Goal: Use online tool/utility: Utilize a website feature to perform a specific function

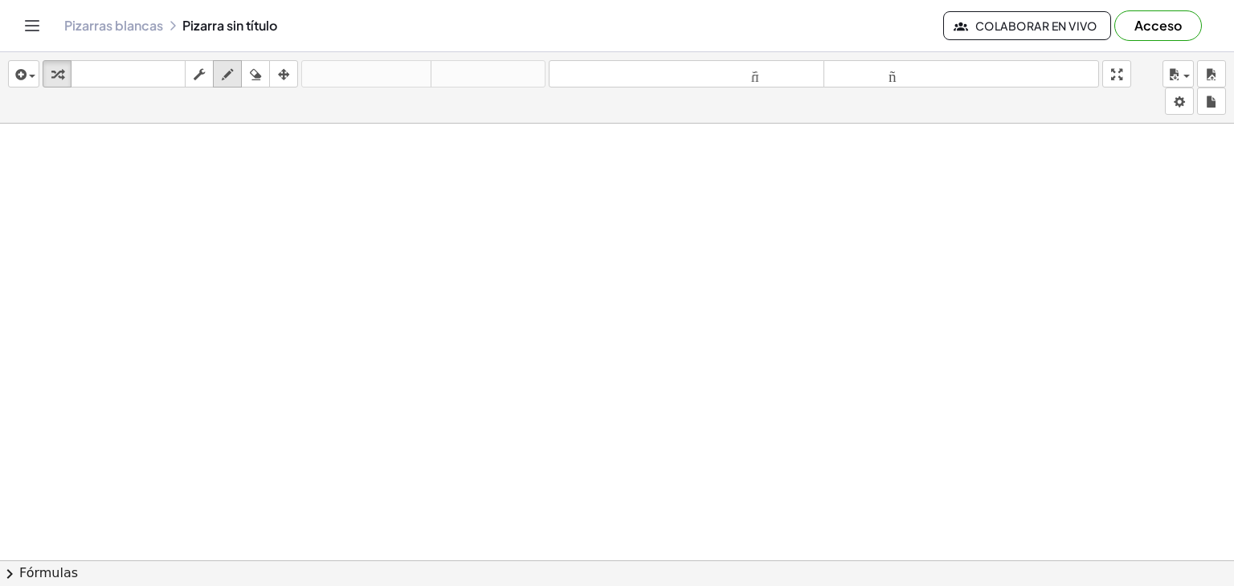
click at [235, 71] on div "button" at bounding box center [227, 73] width 21 height 19
drag, startPoint x: 292, startPoint y: 227, endPoint x: 321, endPoint y: 233, distance: 29.5
click at [259, 79] on icon "button" at bounding box center [255, 74] width 11 height 19
drag, startPoint x: 296, startPoint y: 218, endPoint x: 321, endPoint y: 252, distance: 42.4
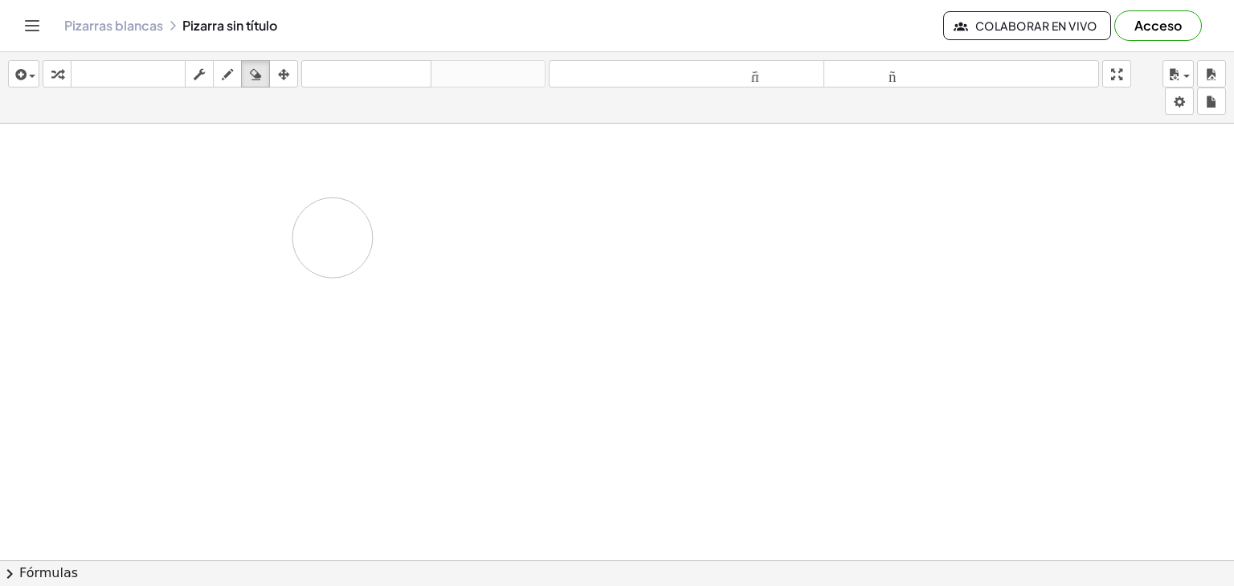
click at [232, 82] on icon "button" at bounding box center [227, 74] width 11 height 19
drag, startPoint x: 325, startPoint y: 221, endPoint x: 398, endPoint y: 225, distance: 73.2
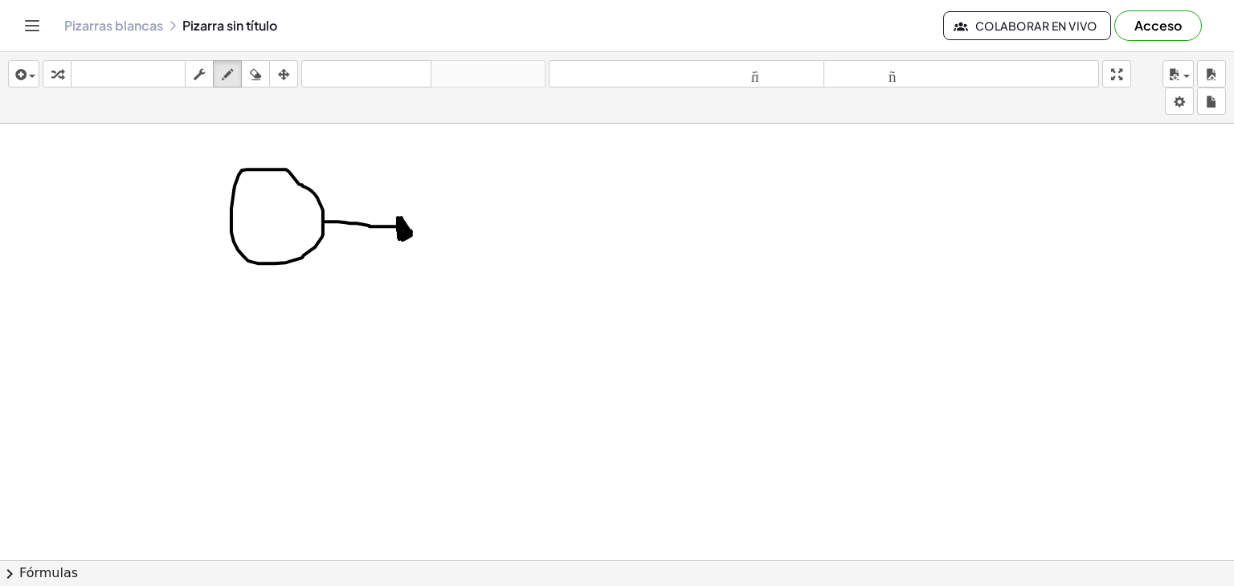
drag, startPoint x: 398, startPoint y: 217, endPoint x: 411, endPoint y: 234, distance: 21.8
drag, startPoint x: 508, startPoint y: 225, endPoint x: 588, endPoint y: 226, distance: 80.3
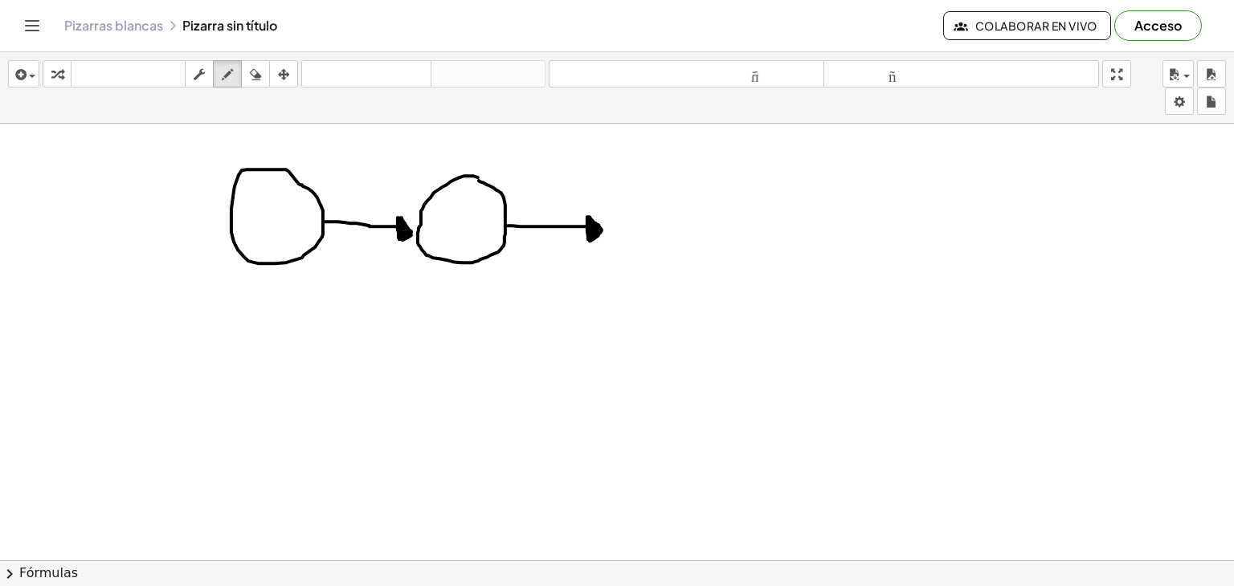
drag, startPoint x: 588, startPoint y: 216, endPoint x: 589, endPoint y: 226, distance: 9.8
drag, startPoint x: 655, startPoint y: 185, endPoint x: 644, endPoint y: 203, distance: 21.6
drag, startPoint x: 710, startPoint y: 235, endPoint x: 792, endPoint y: 228, distance: 82.2
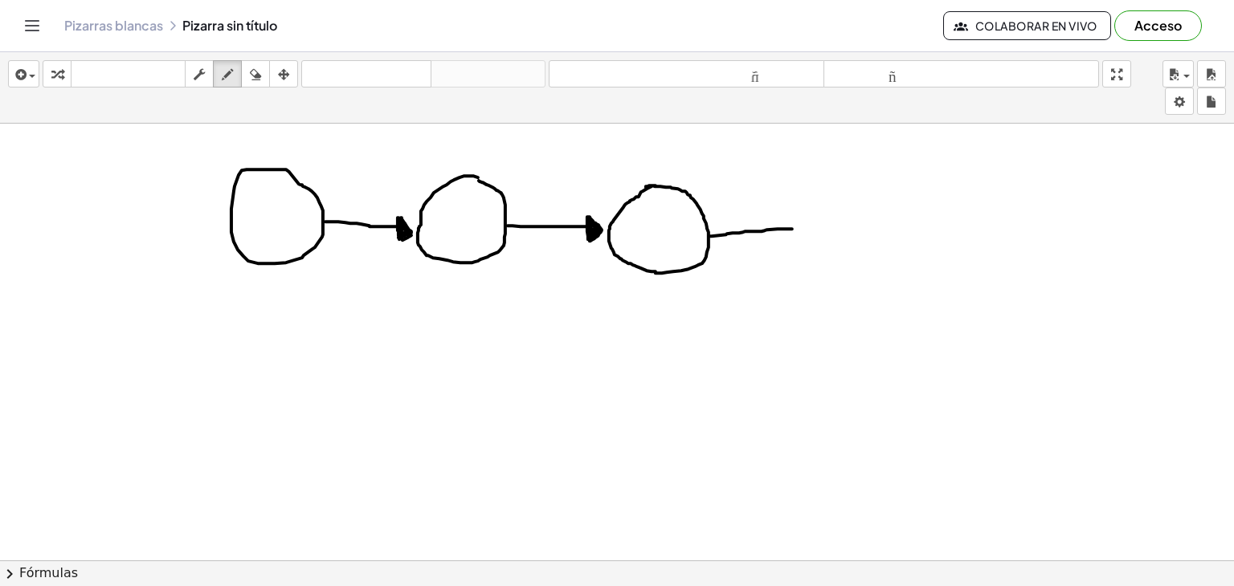
drag, startPoint x: 792, startPoint y: 222, endPoint x: 794, endPoint y: 243, distance: 21.0
click at [251, 77] on icon "button" at bounding box center [255, 74] width 11 height 19
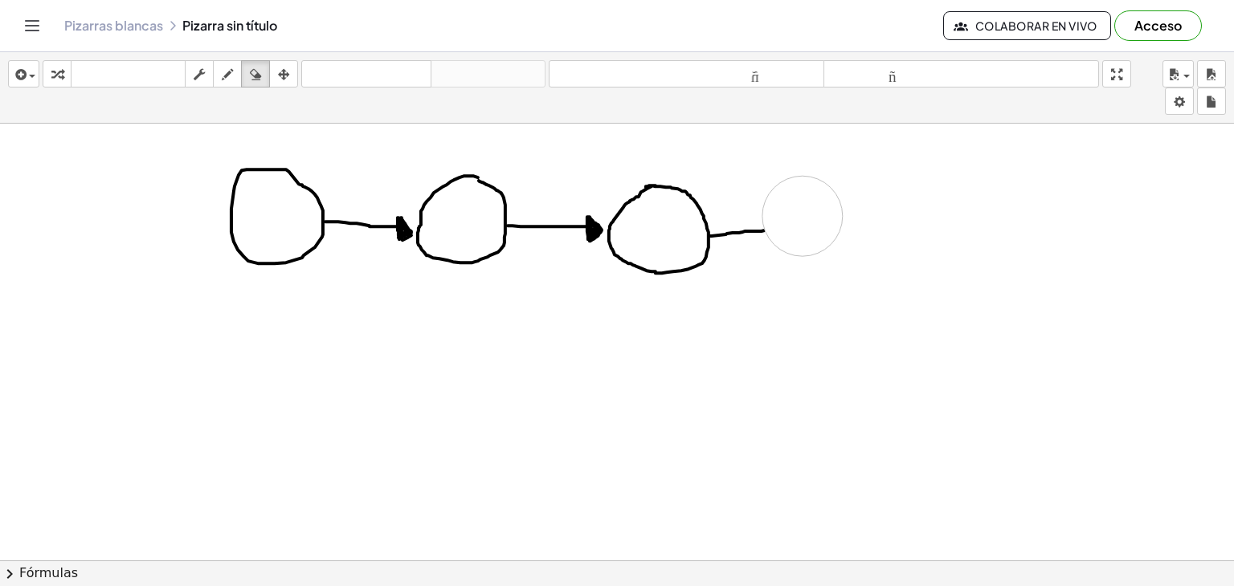
drag, startPoint x: 795, startPoint y: 194, endPoint x: 810, endPoint y: 244, distance: 51.8
click at [234, 81] on div "button" at bounding box center [227, 73] width 21 height 19
drag, startPoint x: 761, startPoint y: 229, endPoint x: 774, endPoint y: 230, distance: 12.9
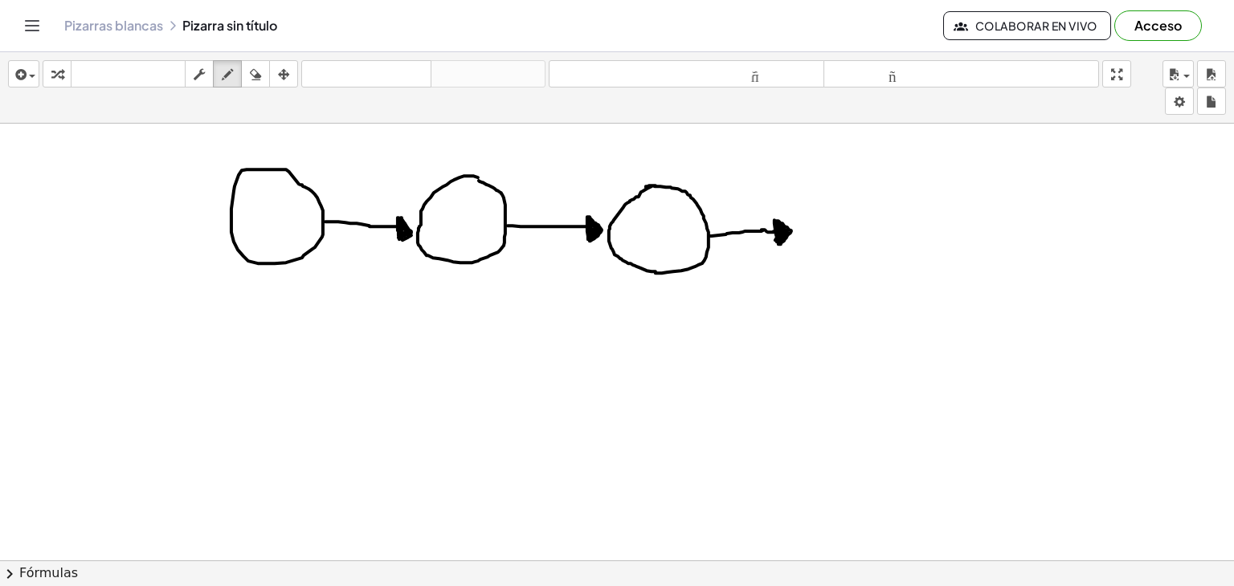
drag, startPoint x: 774, startPoint y: 219, endPoint x: 785, endPoint y: 231, distance: 15.9
drag, startPoint x: 763, startPoint y: 228, endPoint x: 710, endPoint y: 230, distance: 53.0
drag, startPoint x: 716, startPoint y: 230, endPoint x: 734, endPoint y: 229, distance: 18.5
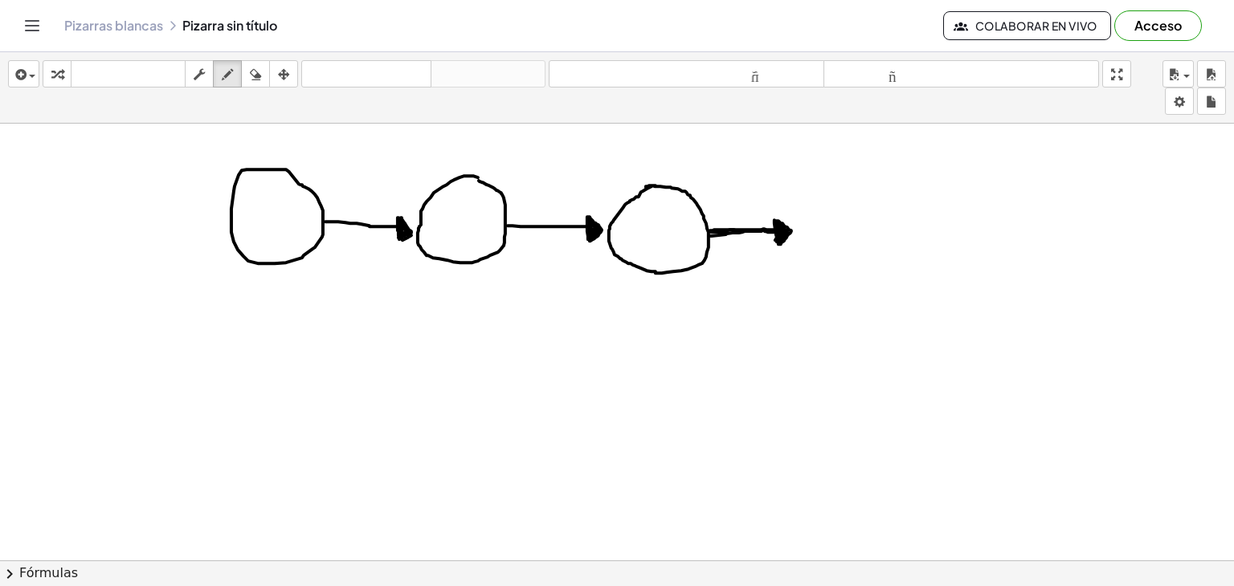
drag, startPoint x: 321, startPoint y: 221, endPoint x: 398, endPoint y: 226, distance: 77.2
drag, startPoint x: 345, startPoint y: 222, endPoint x: 401, endPoint y: 227, distance: 56.4
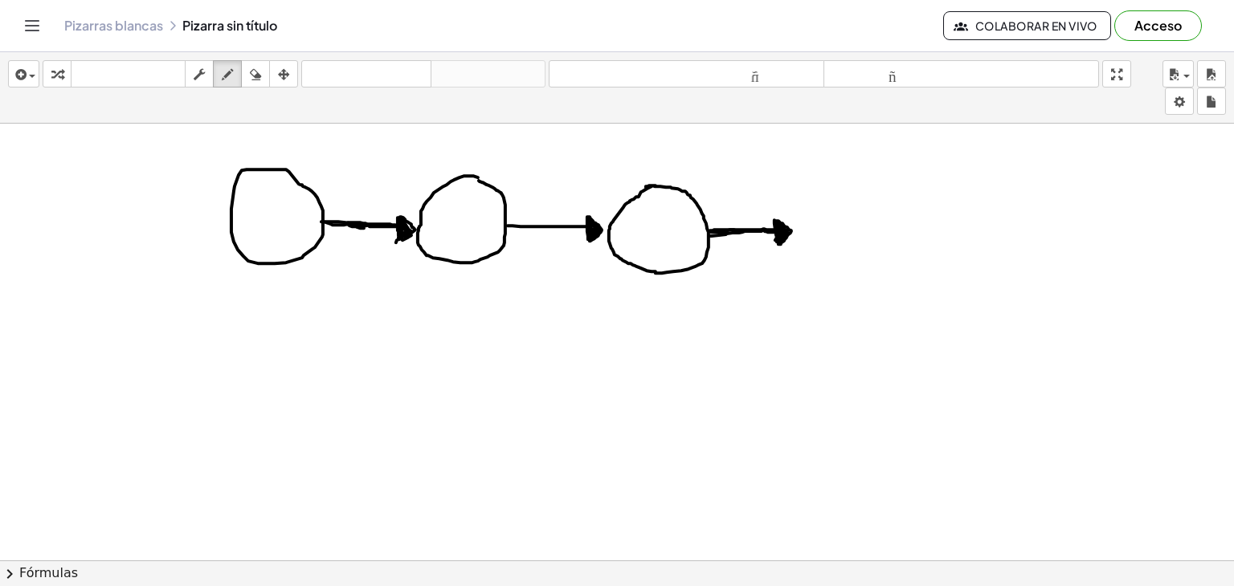
drag, startPoint x: 400, startPoint y: 216, endPoint x: 396, endPoint y: 242, distance: 26.0
drag, startPoint x: 398, startPoint y: 242, endPoint x: 411, endPoint y: 222, distance: 24.3
click at [261, 81] on icon "button" at bounding box center [255, 74] width 11 height 19
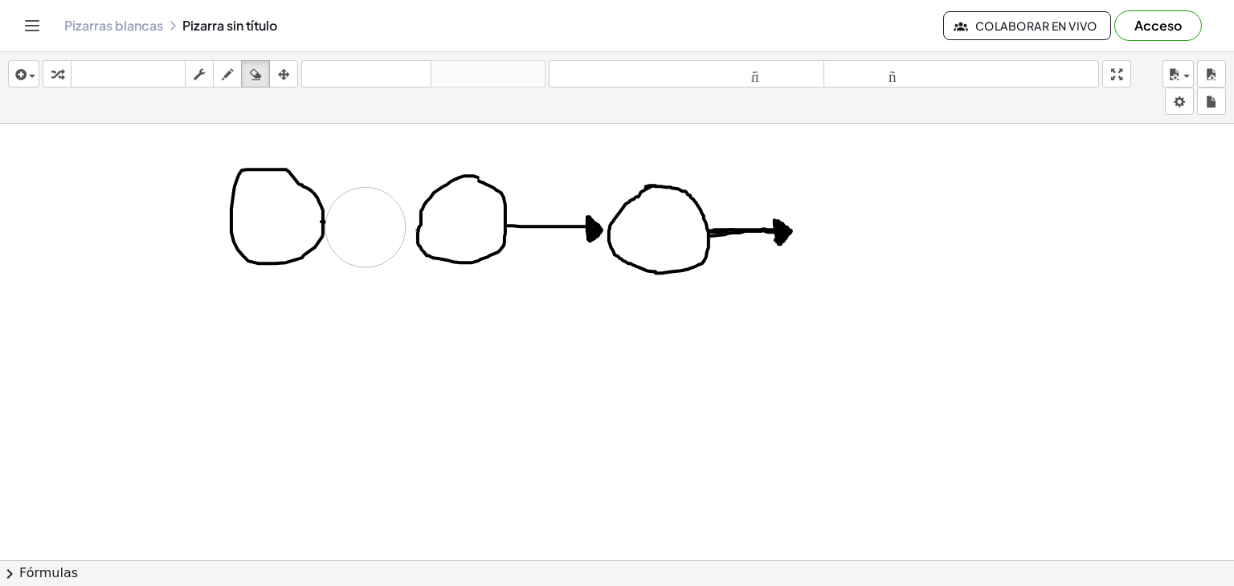
drag, startPoint x: 373, startPoint y: 200, endPoint x: 365, endPoint y: 226, distance: 27.5
click at [227, 80] on icon "button" at bounding box center [227, 74] width 11 height 19
drag, startPoint x: 323, startPoint y: 218, endPoint x: 402, endPoint y: 218, distance: 79.5
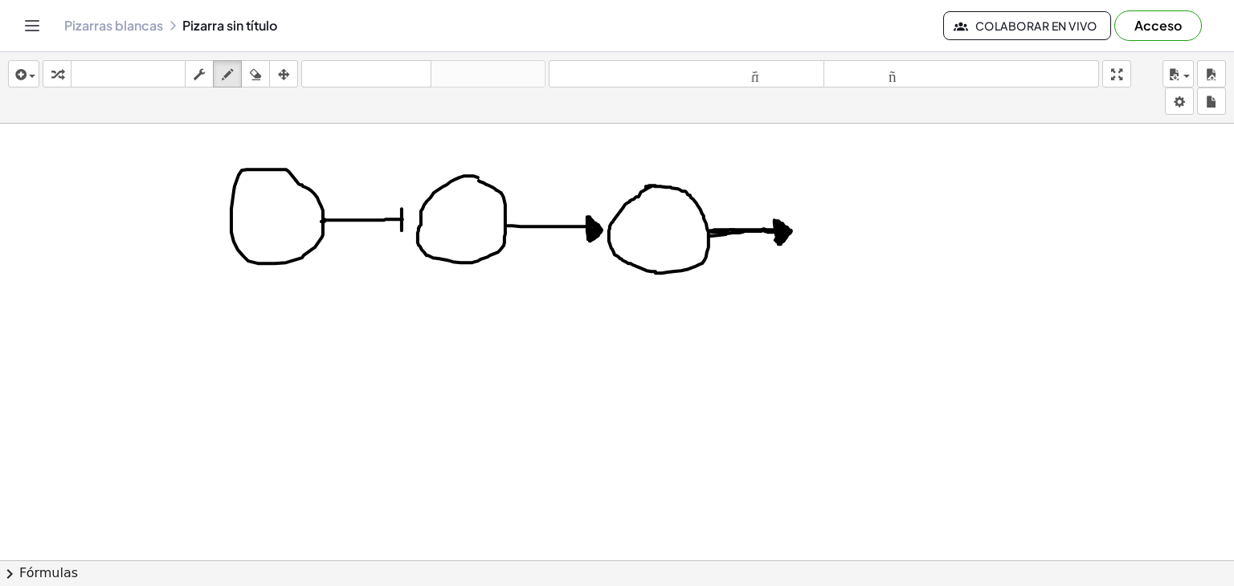
drag, startPoint x: 402, startPoint y: 208, endPoint x: 402, endPoint y: 230, distance: 22.5
drag, startPoint x: 402, startPoint y: 211, endPoint x: 410, endPoint y: 221, distance: 13.1
drag, startPoint x: 865, startPoint y: 194, endPoint x: 803, endPoint y: 217, distance: 66.1
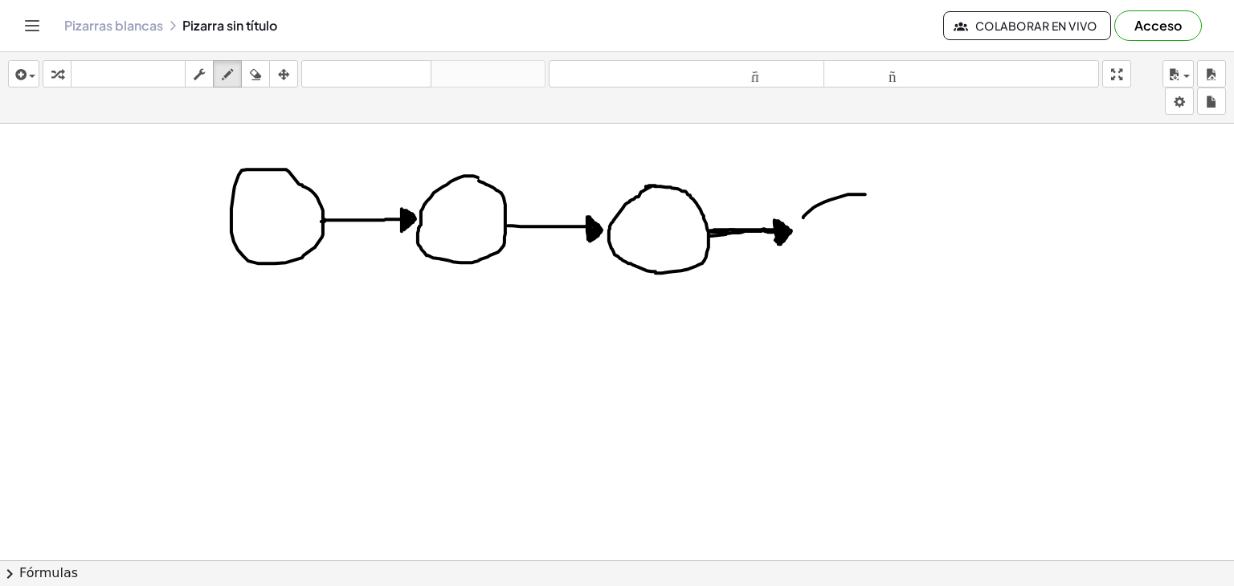
click at [252, 79] on icon "button" at bounding box center [255, 74] width 11 height 19
drag, startPoint x: 975, startPoint y: 134, endPoint x: 838, endPoint y: 205, distance: 153.7
click at [229, 77] on icon "button" at bounding box center [227, 74] width 11 height 19
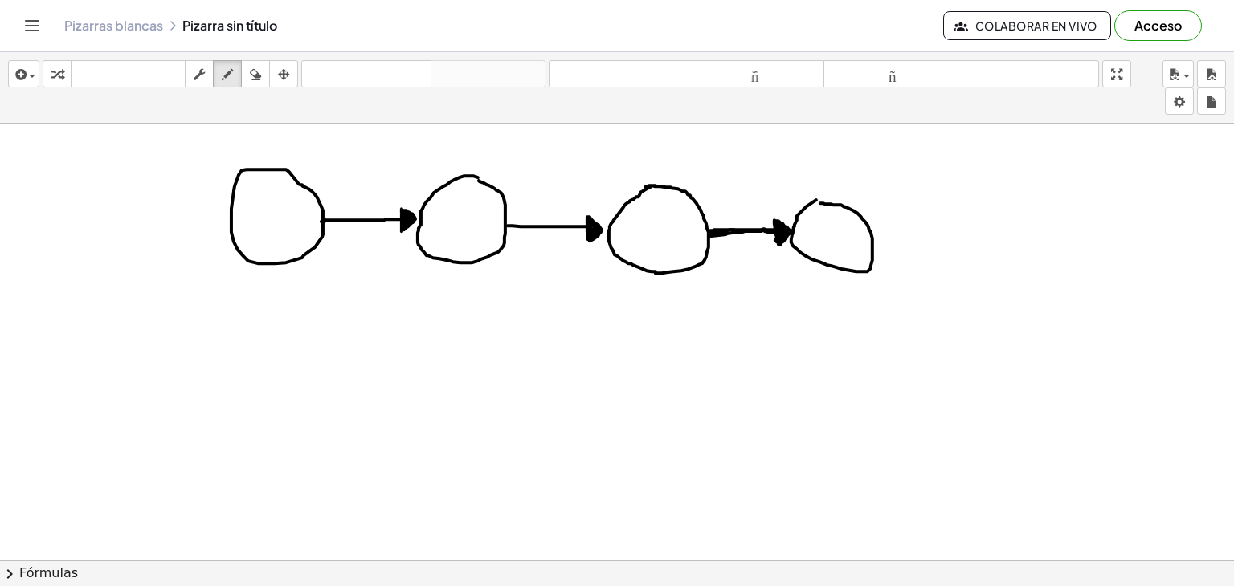
click at [259, 80] on icon "button" at bounding box center [255, 74] width 11 height 19
drag, startPoint x: 850, startPoint y: 192, endPoint x: 749, endPoint y: 229, distance: 107.0
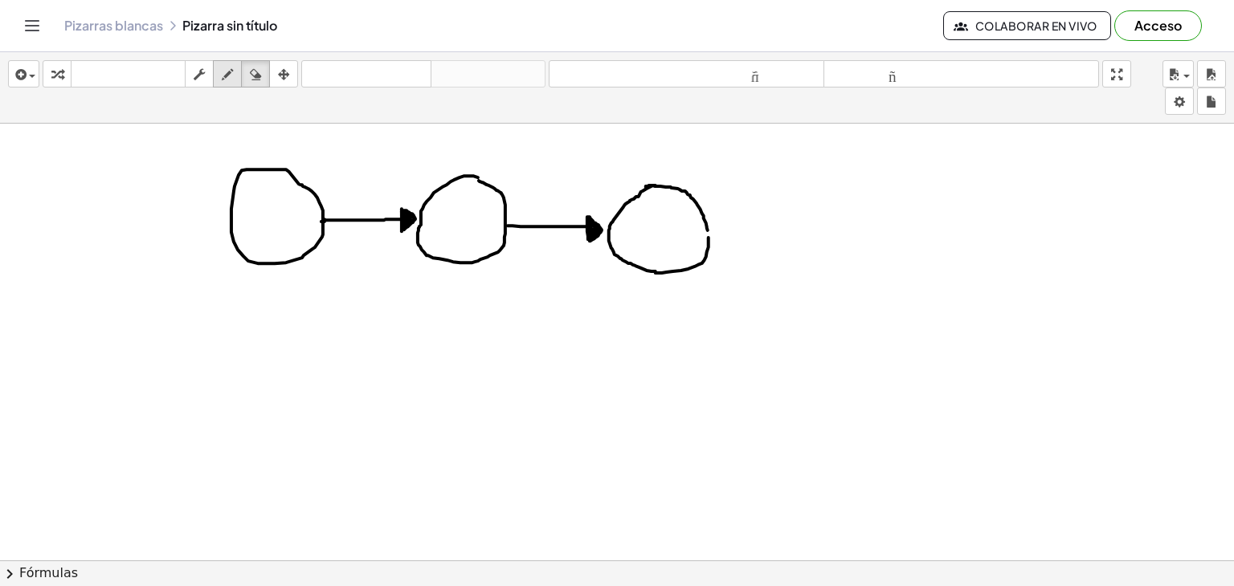
click at [219, 76] on div "button" at bounding box center [227, 73] width 21 height 19
drag, startPoint x: 706, startPoint y: 232, endPoint x: 769, endPoint y: 230, distance: 63.5
drag, startPoint x: 768, startPoint y: 222, endPoint x: 769, endPoint y: 238, distance: 15.3
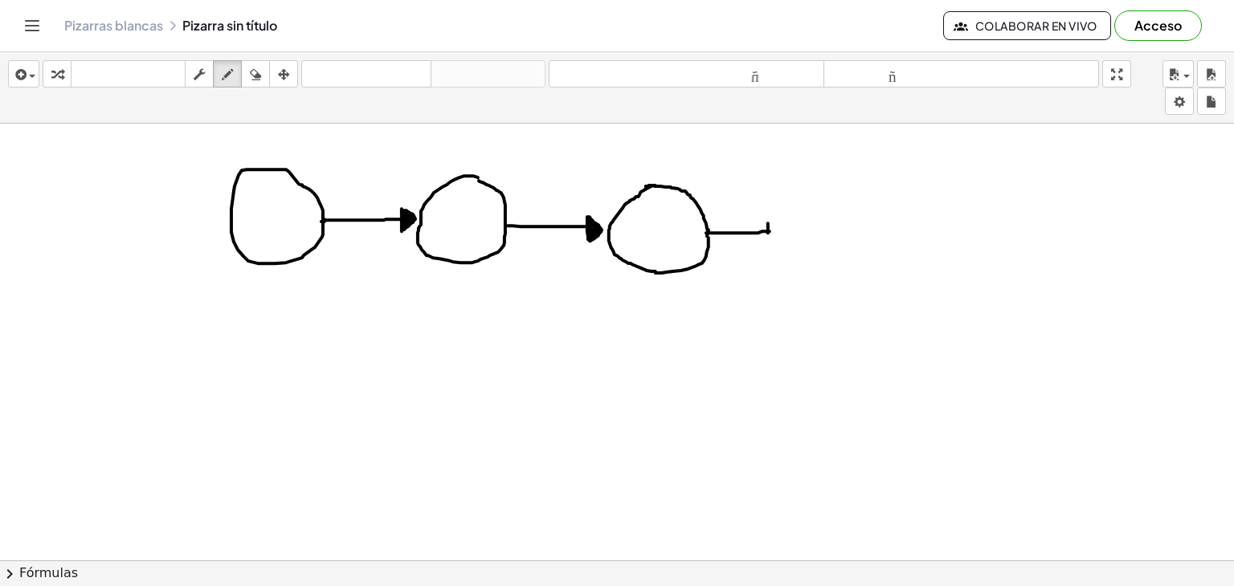
drag, startPoint x: 769, startPoint y: 222, endPoint x: 769, endPoint y: 239, distance: 16.1
drag, startPoint x: 769, startPoint y: 239, endPoint x: 776, endPoint y: 234, distance: 8.7
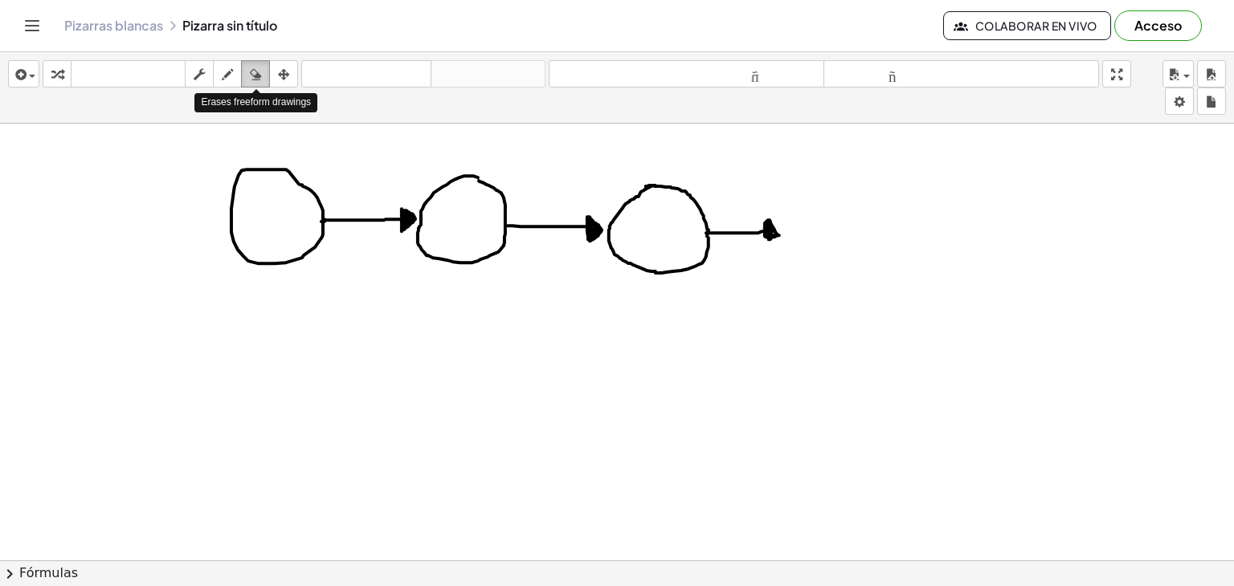
click at [257, 77] on icon "button" at bounding box center [255, 74] width 11 height 19
drag, startPoint x: 935, startPoint y: 232, endPoint x: 800, endPoint y: 229, distance: 135.0
click at [223, 72] on icon "button" at bounding box center [227, 74] width 11 height 19
drag, startPoint x: 756, startPoint y: 231, endPoint x: 768, endPoint y: 233, distance: 12.2
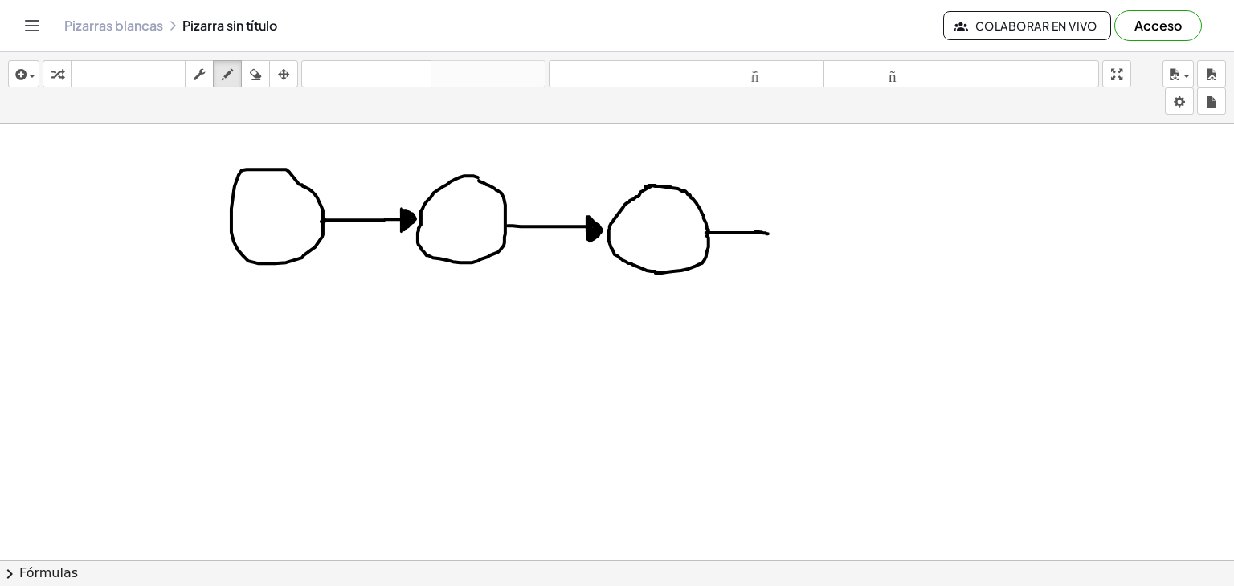
drag, startPoint x: 769, startPoint y: 226, endPoint x: 770, endPoint y: 242, distance: 15.3
drag, startPoint x: 768, startPoint y: 222, endPoint x: 781, endPoint y: 230, distance: 14.7
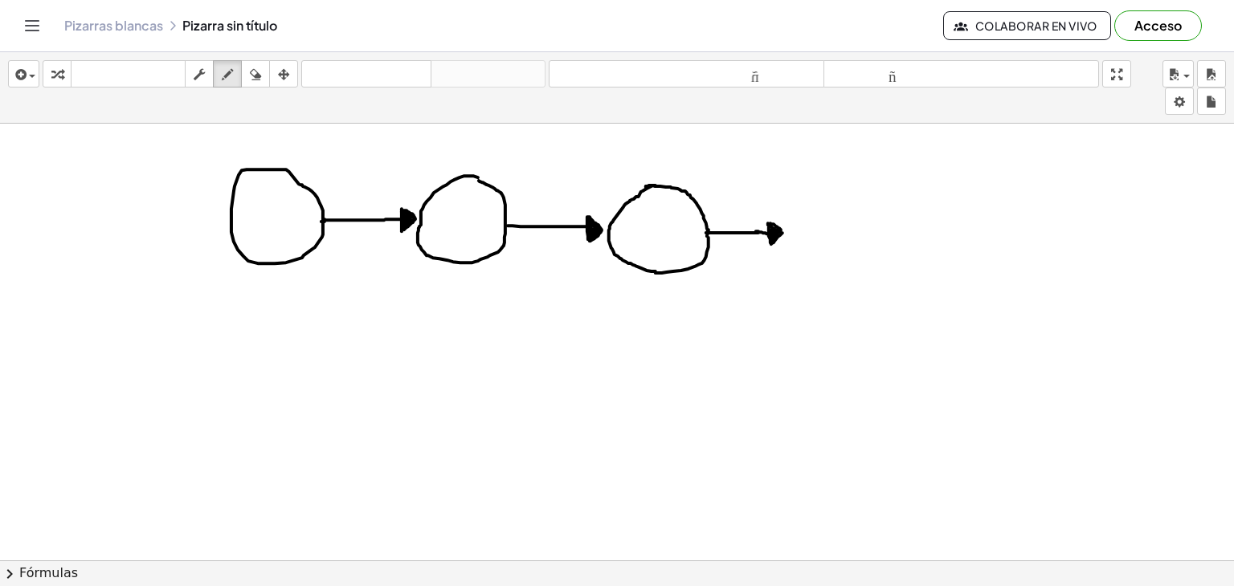
drag, startPoint x: 811, startPoint y: 199, endPoint x: 793, endPoint y: 202, distance: 18.6
click at [265, 84] on button "borrar" at bounding box center [255, 73] width 29 height 27
drag, startPoint x: 819, startPoint y: 181, endPoint x: 884, endPoint y: 293, distance: 129.2
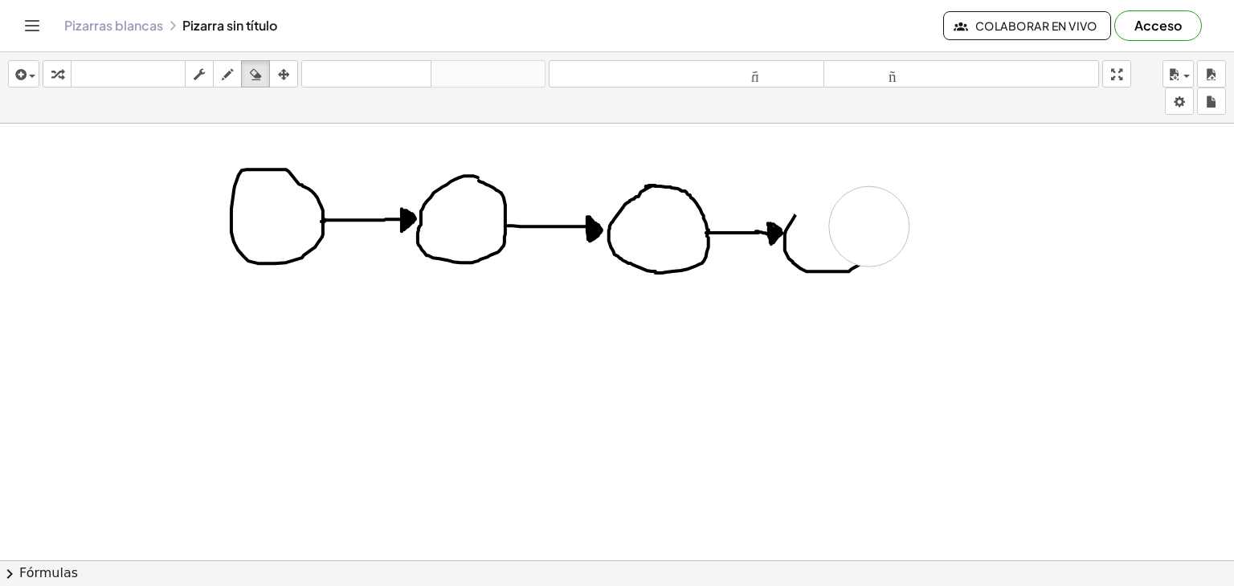
click at [234, 65] on div "button" at bounding box center [227, 73] width 21 height 19
drag, startPoint x: 794, startPoint y: 217, endPoint x: 836, endPoint y: 273, distance: 70.0
drag, startPoint x: 259, startPoint y: 73, endPoint x: 755, endPoint y: 364, distance: 574.5
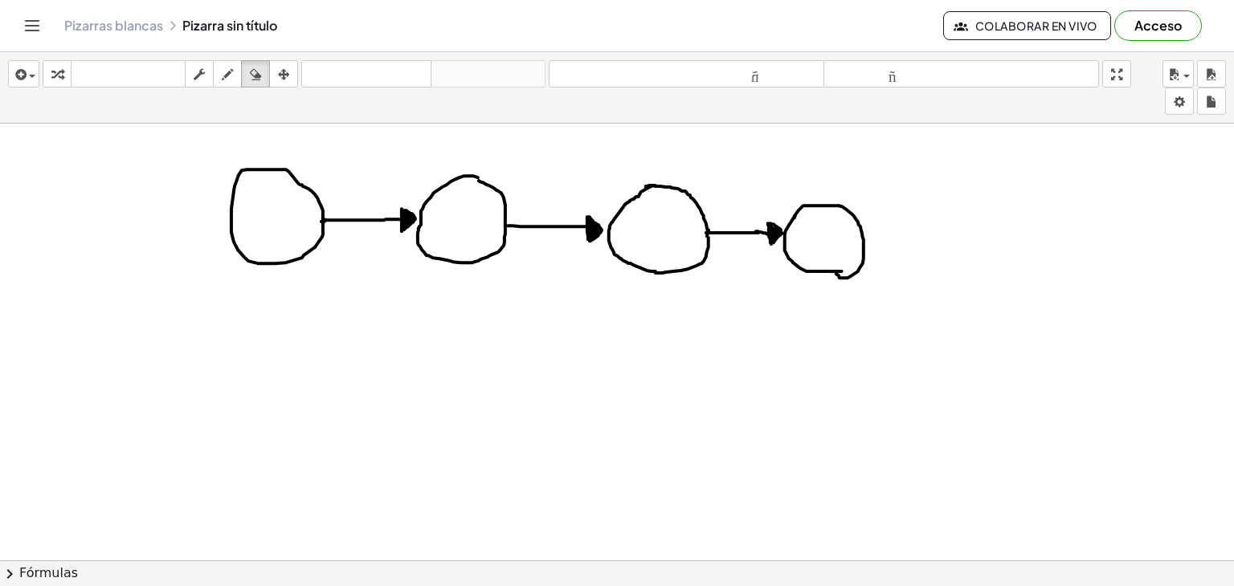
click at [259, 74] on icon "button" at bounding box center [255, 74] width 11 height 19
drag, startPoint x: 879, startPoint y: 393, endPoint x: 850, endPoint y: 307, distance: 90.4
click at [218, 88] on div "insertar Seleccione uno: Expresión matemática Función Texto Vídeo de YouTube Gr…" at bounding box center [617, 87] width 1234 height 71
click at [222, 84] on button "dibujar" at bounding box center [227, 73] width 29 height 27
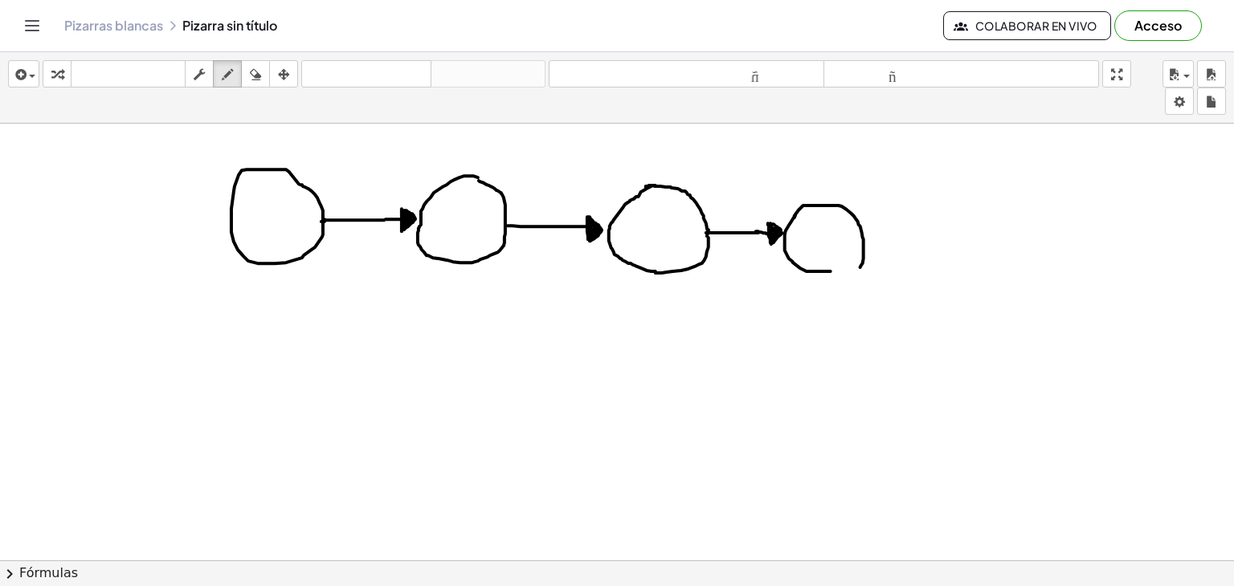
drag, startPoint x: 831, startPoint y: 271, endPoint x: 842, endPoint y: 267, distance: 11.7
click at [258, 75] on icon "button" at bounding box center [255, 74] width 11 height 19
drag, startPoint x: 818, startPoint y: 385, endPoint x: 834, endPoint y: 290, distance: 96.8
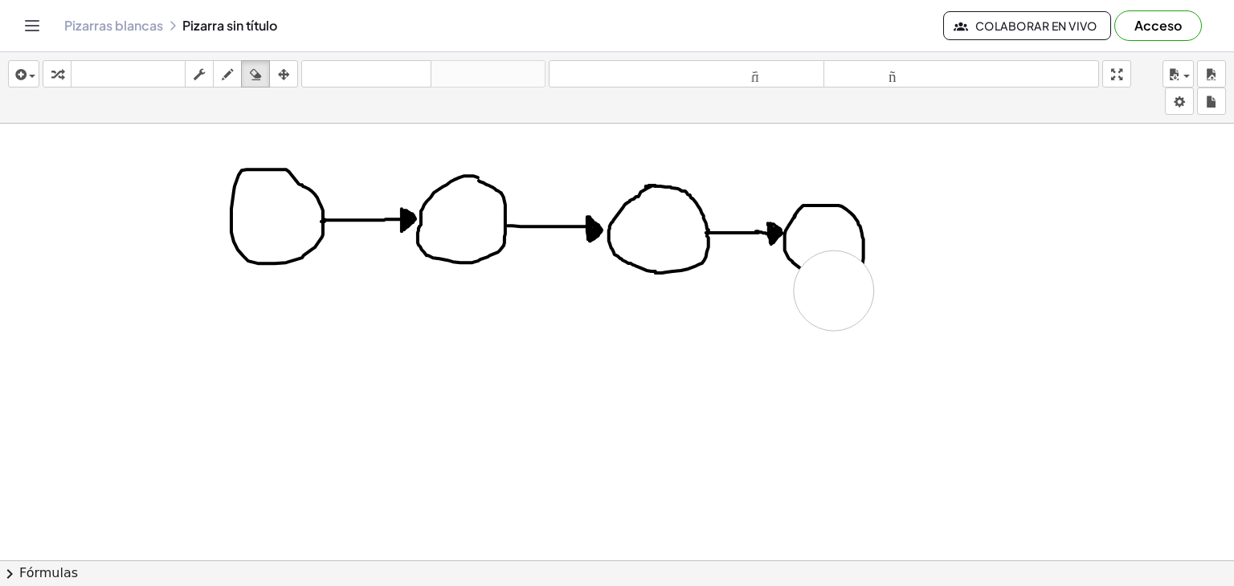
click at [229, 73] on icon "button" at bounding box center [227, 74] width 11 height 19
drag, startPoint x: 792, startPoint y: 261, endPoint x: 863, endPoint y: 261, distance: 70.7
drag, startPoint x: 267, startPoint y: 193, endPoint x: 257, endPoint y: 229, distance: 37.4
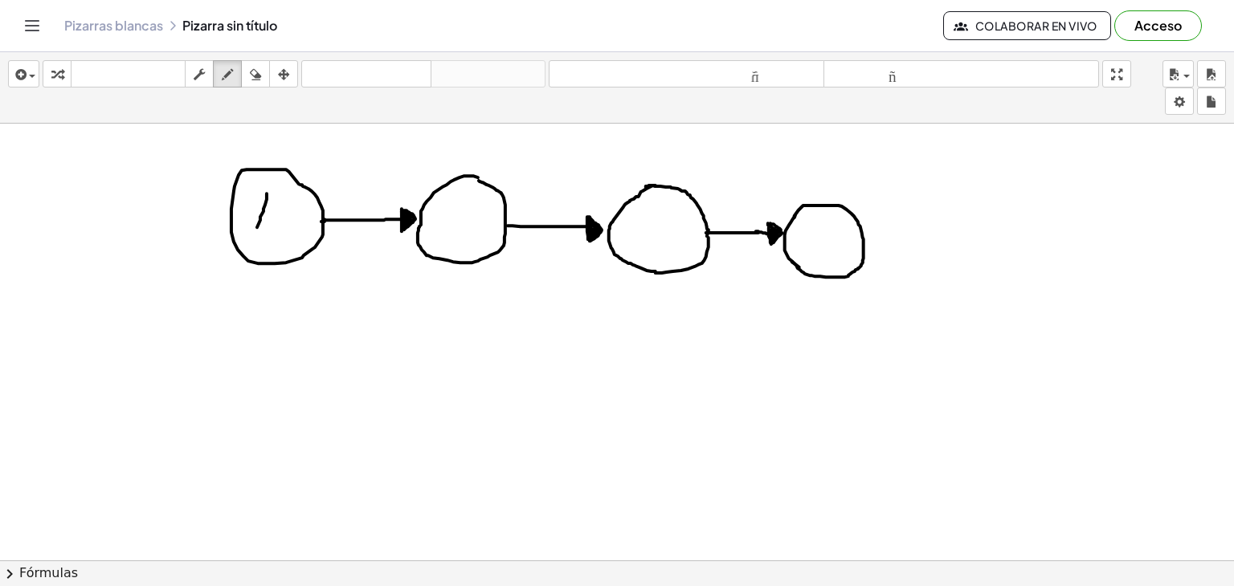
drag, startPoint x: 264, startPoint y: 194, endPoint x: 282, endPoint y: 228, distance: 38.8
drag, startPoint x: 257, startPoint y: 218, endPoint x: 273, endPoint y: 218, distance: 16.1
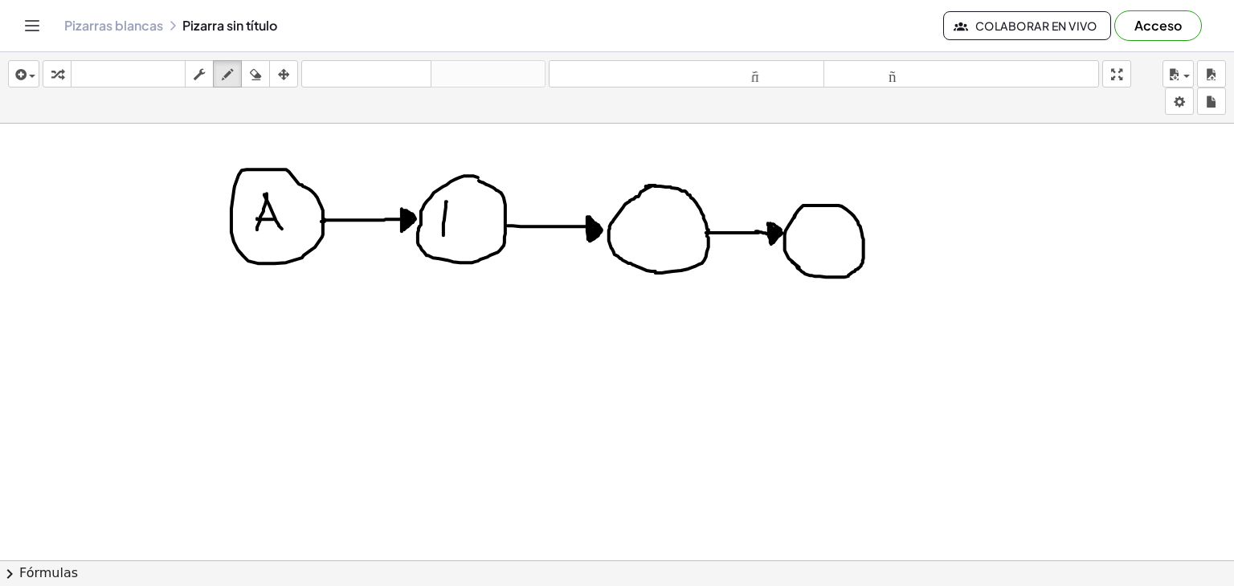
drag, startPoint x: 447, startPoint y: 201, endPoint x: 443, endPoint y: 234, distance: 33.9
drag, startPoint x: 440, startPoint y: 201, endPoint x: 442, endPoint y: 235, distance: 34.6
drag, startPoint x: 663, startPoint y: 217, endPoint x: 668, endPoint y: 241, distance: 24.7
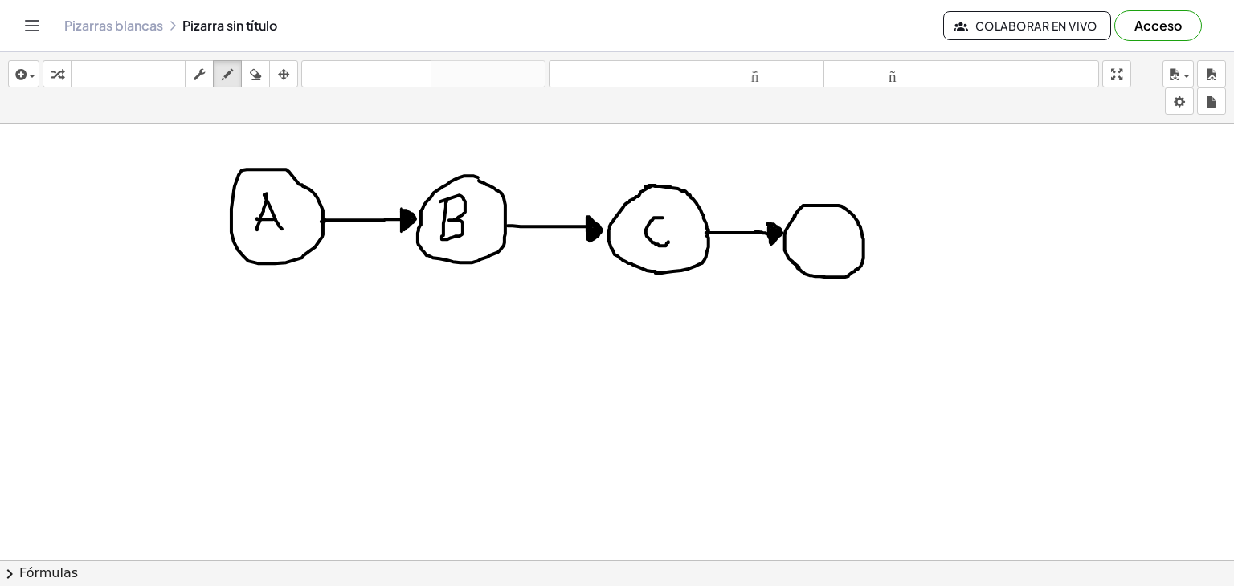
drag, startPoint x: 813, startPoint y: 228, endPoint x: 814, endPoint y: 257, distance: 28.9
drag, startPoint x: 813, startPoint y: 226, endPoint x: 815, endPoint y: 258, distance: 31.4
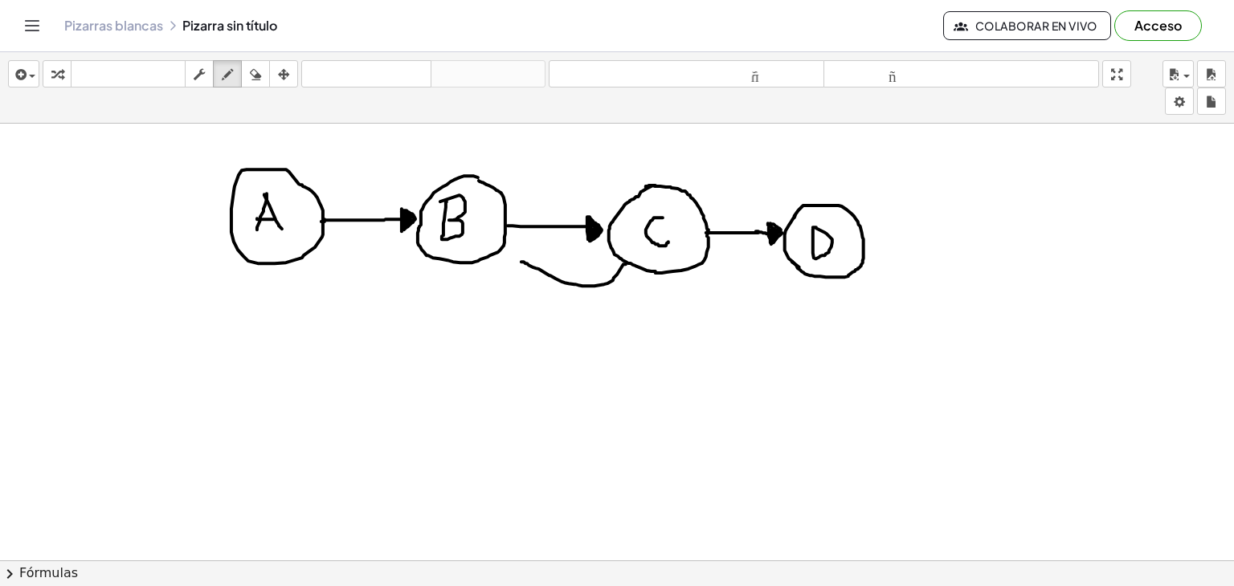
drag, startPoint x: 626, startPoint y: 263, endPoint x: 521, endPoint y: 261, distance: 104.4
click at [252, 69] on icon "button" at bounding box center [255, 74] width 11 height 19
drag, startPoint x: 466, startPoint y: 325, endPoint x: 610, endPoint y: 302, distance: 146.4
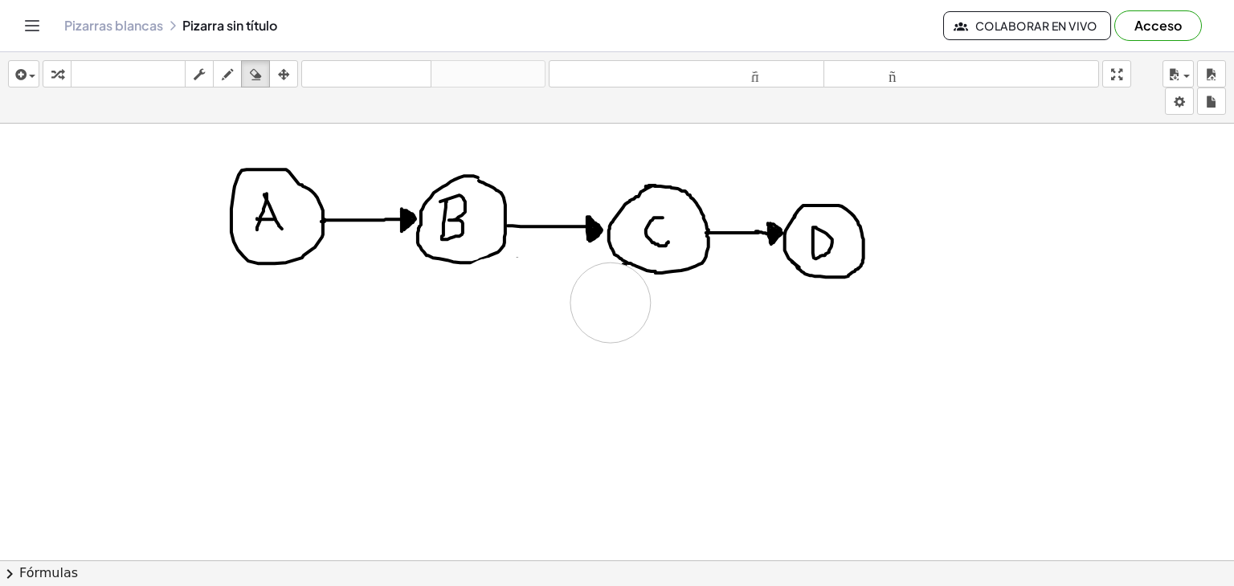
click at [222, 80] on icon "button" at bounding box center [227, 74] width 11 height 19
click at [250, 74] on icon "button" at bounding box center [255, 74] width 11 height 19
click at [231, 78] on icon "button" at bounding box center [227, 74] width 11 height 19
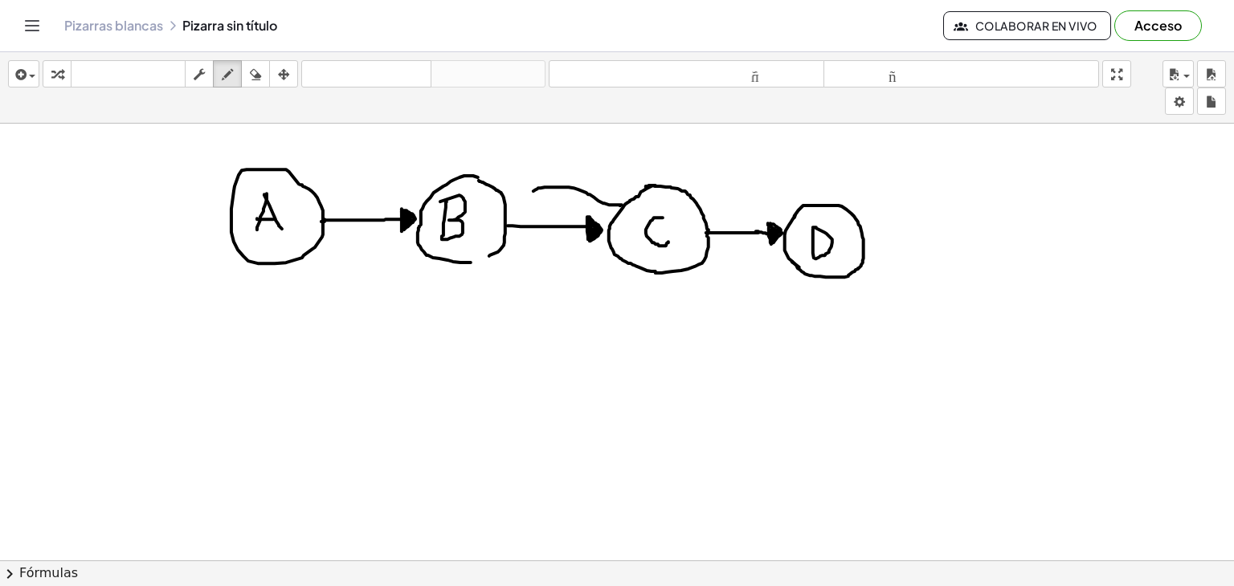
drag, startPoint x: 622, startPoint y: 204, endPoint x: 533, endPoint y: 190, distance: 89.4
drag, startPoint x: 536, startPoint y: 189, endPoint x: 526, endPoint y: 192, distance: 10.2
drag, startPoint x: 523, startPoint y: 187, endPoint x: 526, endPoint y: 199, distance: 12.5
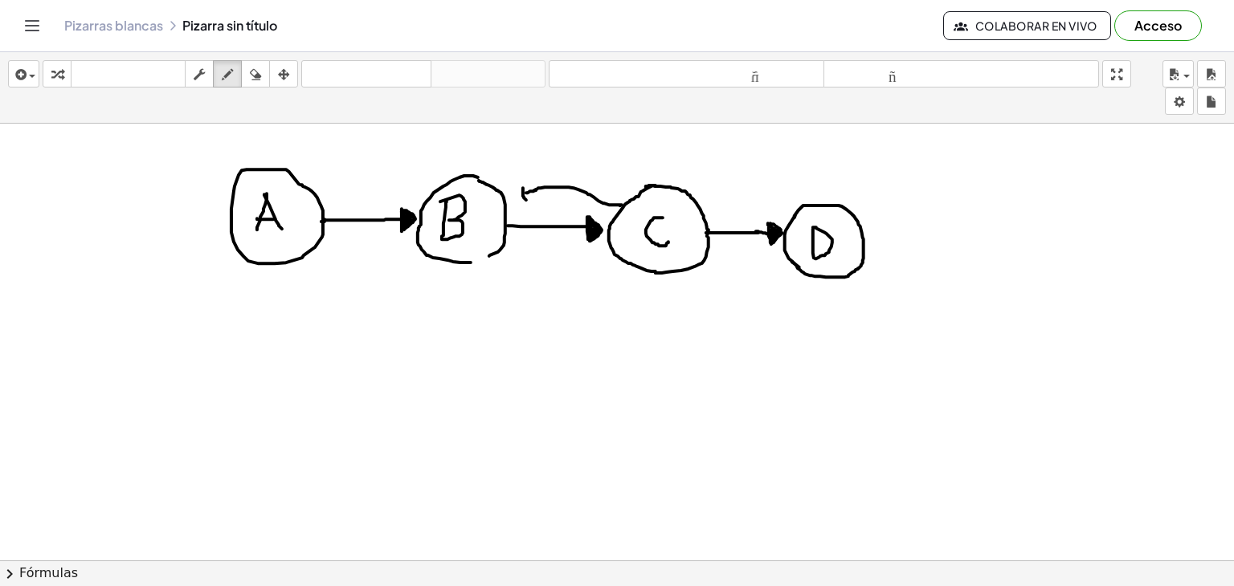
drag, startPoint x: 520, startPoint y: 186, endPoint x: 511, endPoint y: 193, distance: 11.6
click at [251, 72] on icon "button" at bounding box center [255, 74] width 11 height 19
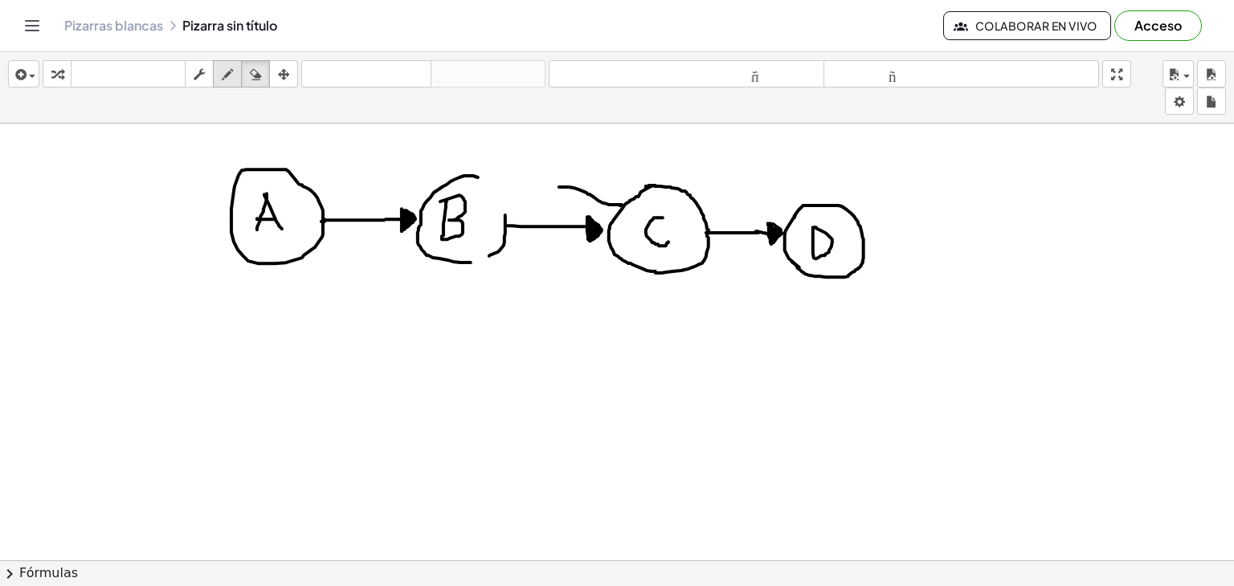
click at [228, 62] on button "dibujar" at bounding box center [227, 73] width 29 height 27
drag, startPoint x: 475, startPoint y: 174, endPoint x: 502, endPoint y: 211, distance: 45.5
drag, startPoint x: 471, startPoint y: 262, endPoint x: 495, endPoint y: 251, distance: 26.6
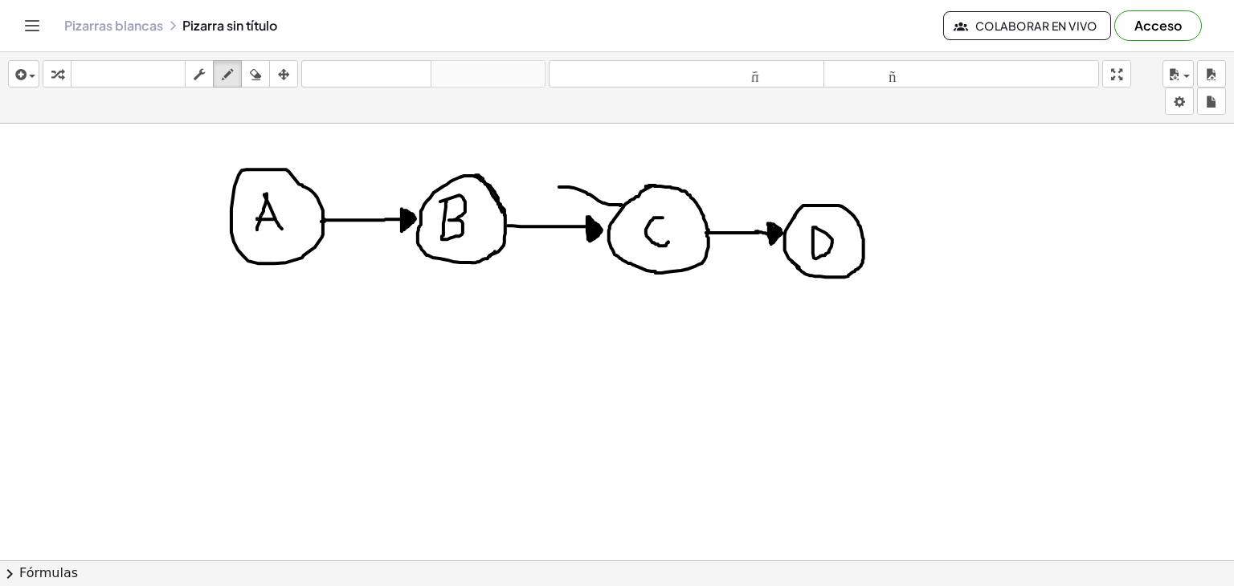
drag, startPoint x: 504, startPoint y: 214, endPoint x: 482, endPoint y: 176, distance: 44.6
click at [249, 68] on div "button" at bounding box center [255, 73] width 21 height 19
drag, startPoint x: 548, startPoint y: 144, endPoint x: 594, endPoint y: 174, distance: 55.7
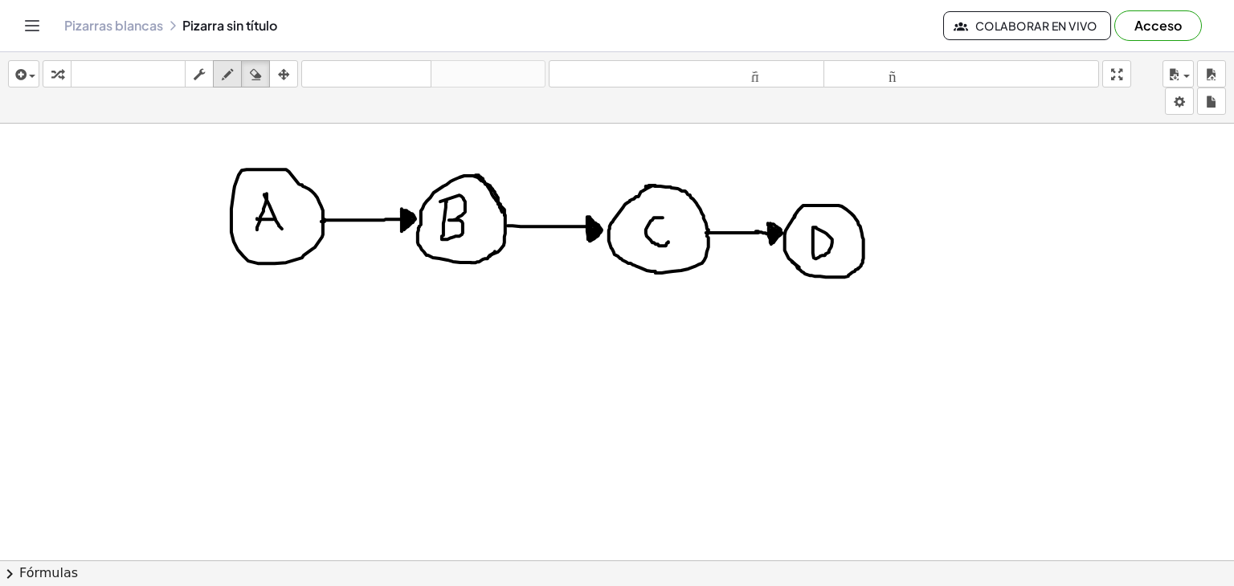
click at [233, 71] on icon "button" at bounding box center [227, 74] width 11 height 19
drag, startPoint x: 623, startPoint y: 203, endPoint x: 516, endPoint y: 195, distance: 107.9
drag, startPoint x: 515, startPoint y: 185, endPoint x: 515, endPoint y: 206, distance: 21.7
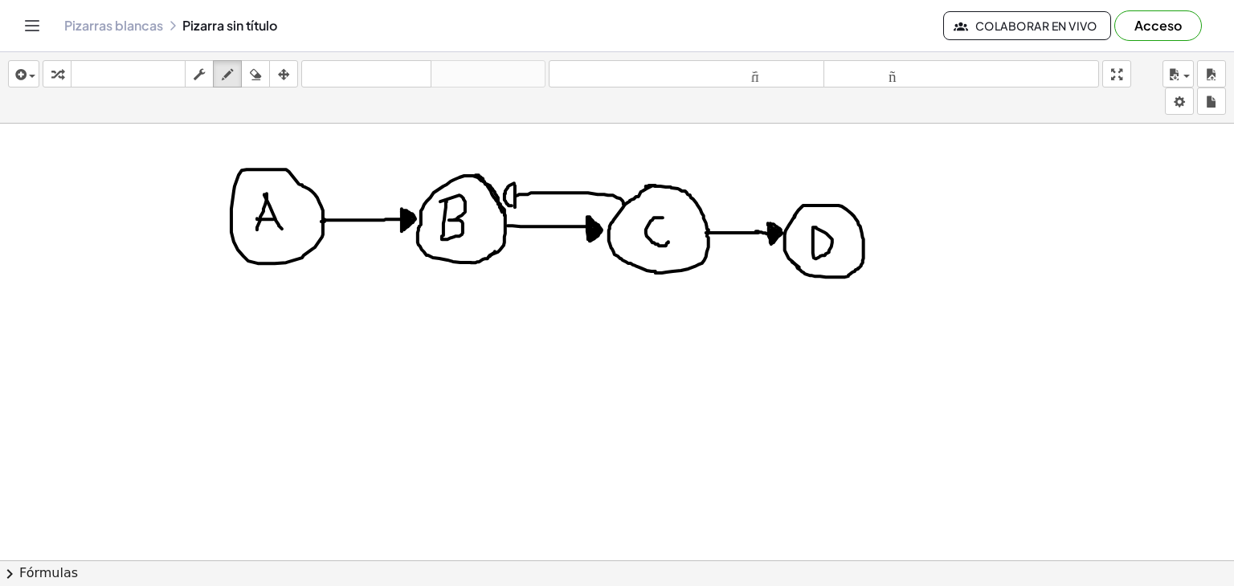
drag, startPoint x: 514, startPoint y: 183, endPoint x: 514, endPoint y: 206, distance: 22.5
drag, startPoint x: 513, startPoint y: 186, endPoint x: 504, endPoint y: 190, distance: 9.7
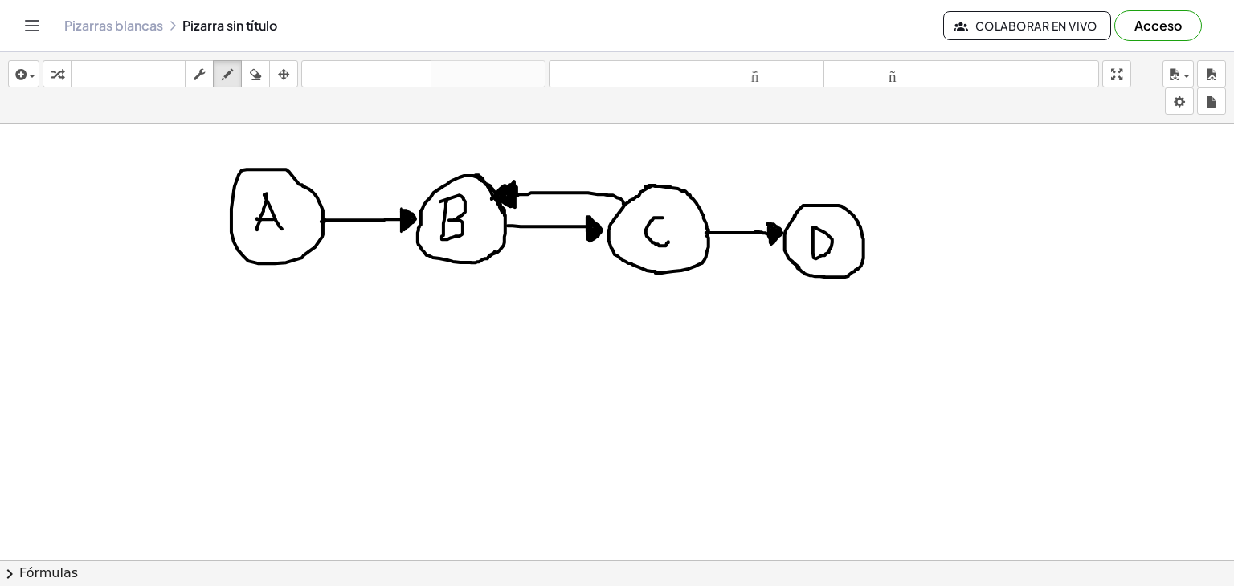
drag, startPoint x: 514, startPoint y: 184, endPoint x: 495, endPoint y: 190, distance: 20.1
click at [252, 68] on icon "button" at bounding box center [255, 74] width 11 height 19
click at [255, 78] on icon "button" at bounding box center [255, 74] width 11 height 19
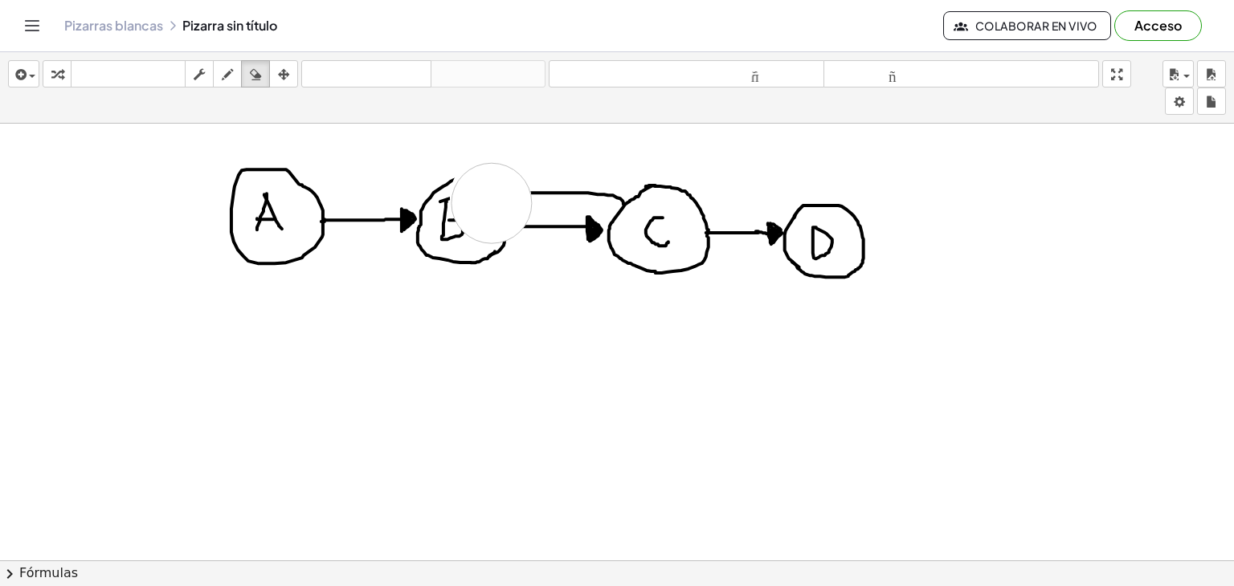
click at [222, 75] on icon "button" at bounding box center [227, 74] width 11 height 19
drag, startPoint x: 447, startPoint y: 198, endPoint x: 445, endPoint y: 221, distance: 22.5
drag, startPoint x: 462, startPoint y: 215, endPoint x: 459, endPoint y: 234, distance: 19.4
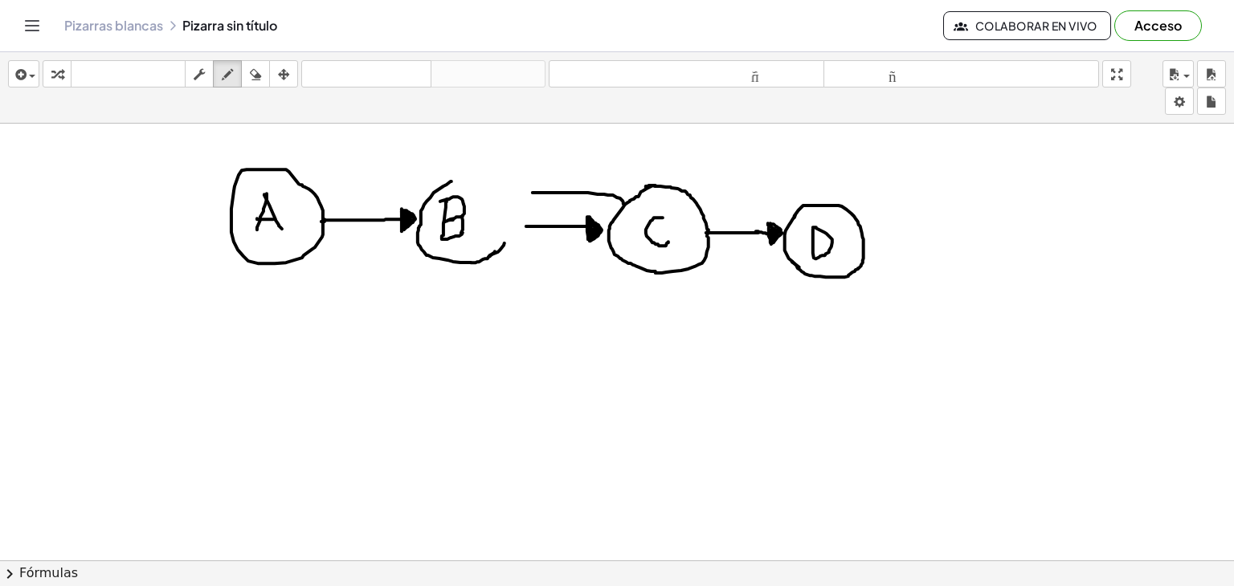
drag, startPoint x: 503, startPoint y: 242, endPoint x: 450, endPoint y: 181, distance: 80.2
drag, startPoint x: 533, startPoint y: 190, endPoint x: 525, endPoint y: 194, distance: 8.6
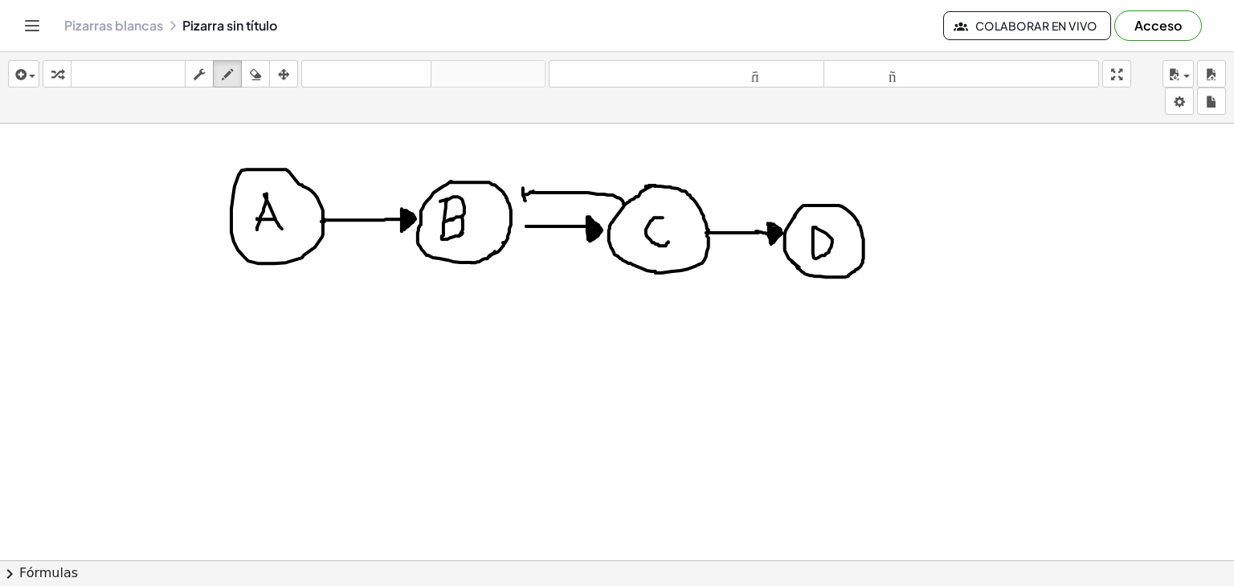
drag, startPoint x: 523, startPoint y: 187, endPoint x: 525, endPoint y: 200, distance: 13.1
drag, startPoint x: 523, startPoint y: 187, endPoint x: 527, endPoint y: 199, distance: 12.7
drag, startPoint x: 520, startPoint y: 198, endPoint x: 521, endPoint y: 184, distance: 13.7
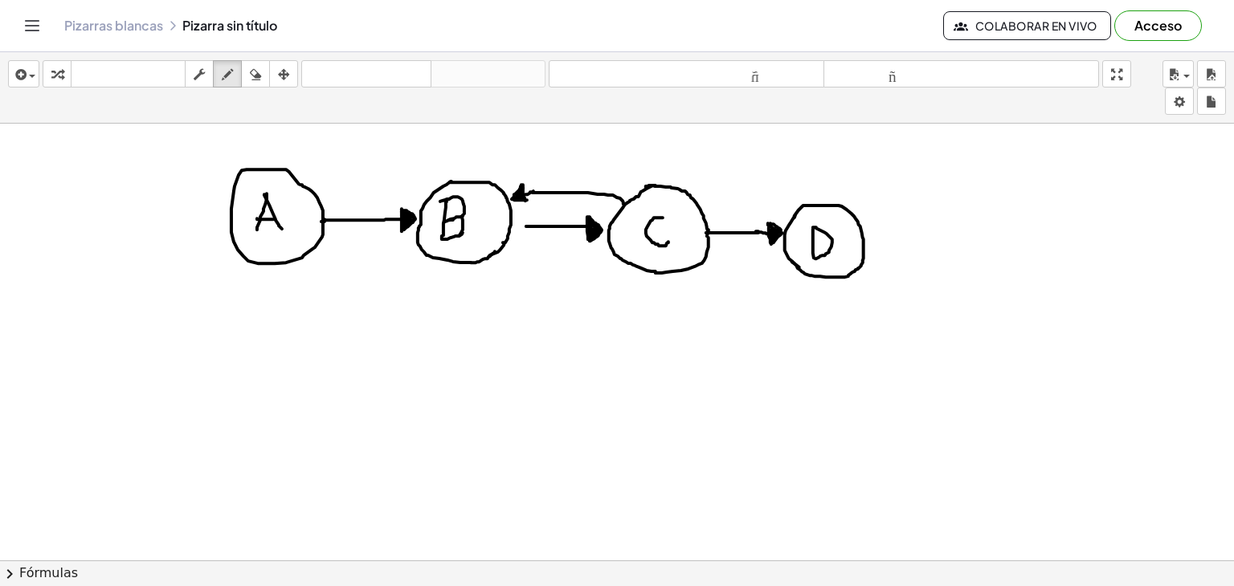
drag, startPoint x: 530, startPoint y: 226, endPoint x: 513, endPoint y: 228, distance: 16.9
drag, startPoint x: 348, startPoint y: 198, endPoint x: 377, endPoint y: 210, distance: 31.3
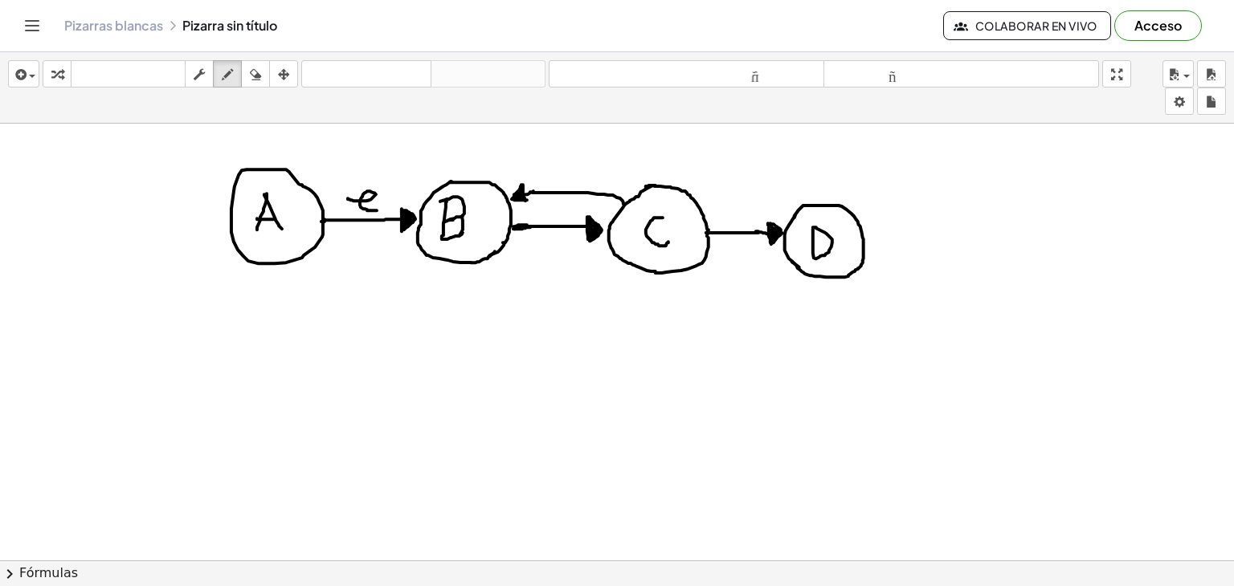
drag, startPoint x: 559, startPoint y: 168, endPoint x: 578, endPoint y: 175, distance: 20.6
drag, startPoint x: 539, startPoint y: 241, endPoint x: 567, endPoint y: 244, distance: 28.3
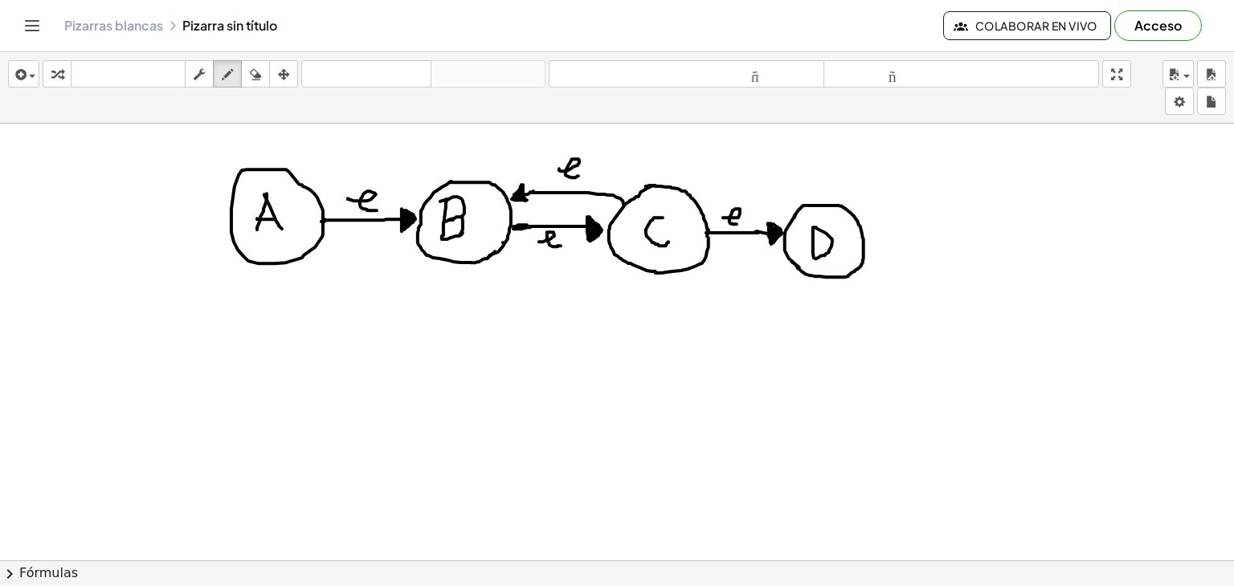
drag, startPoint x: 723, startPoint y: 217, endPoint x: 742, endPoint y: 222, distance: 20.1
click at [254, 72] on icon "button" at bounding box center [255, 74] width 11 height 19
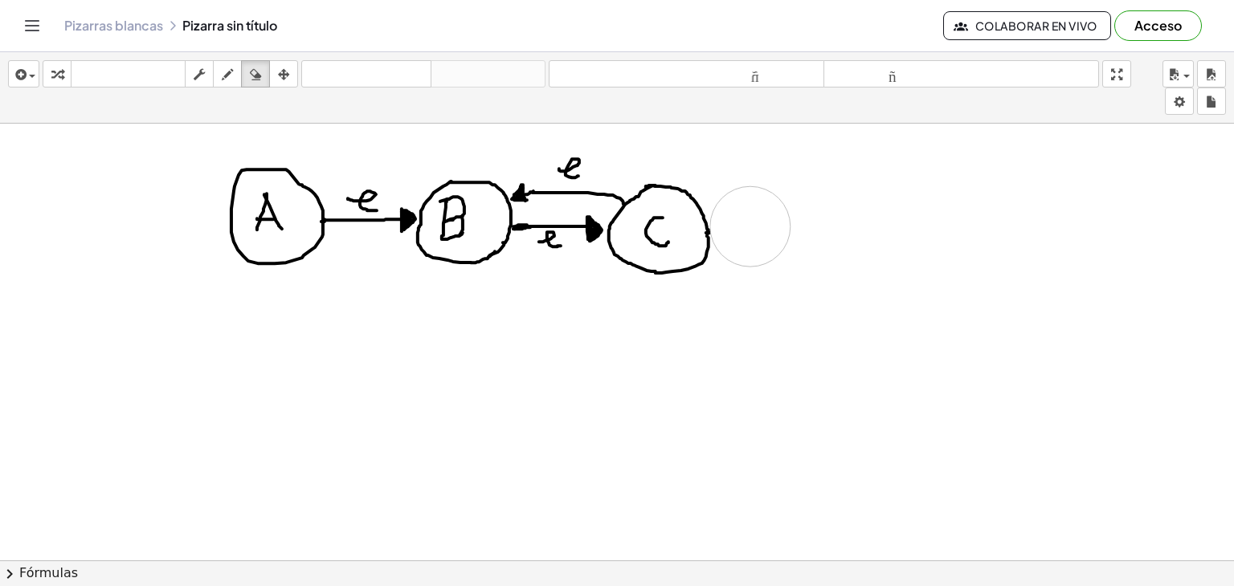
drag, startPoint x: 955, startPoint y: 262, endPoint x: 750, endPoint y: 226, distance: 207.9
click at [225, 75] on icon "button" at bounding box center [227, 74] width 11 height 19
drag, startPoint x: 664, startPoint y: 273, endPoint x: 665, endPoint y: 316, distance: 43.4
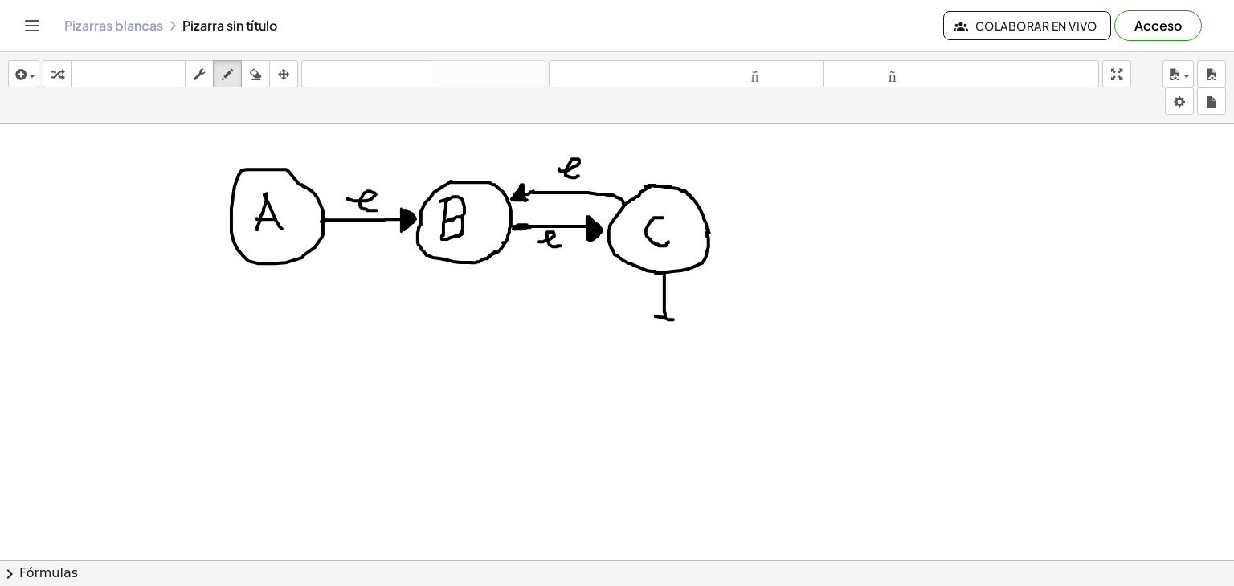
drag, startPoint x: 655, startPoint y: 316, endPoint x: 673, endPoint y: 319, distance: 18.0
drag, startPoint x: 653, startPoint y: 317, endPoint x: 669, endPoint y: 332, distance: 21.6
click at [263, 83] on div "button" at bounding box center [255, 73] width 21 height 19
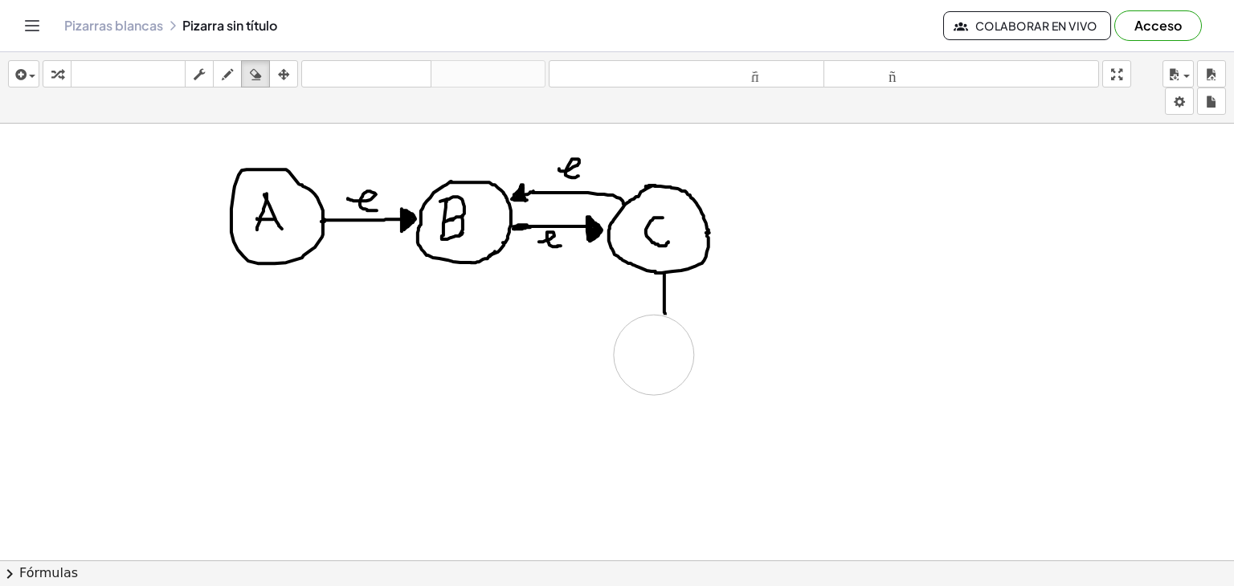
drag, startPoint x: 558, startPoint y: 386, endPoint x: 654, endPoint y: 354, distance: 100.8
click at [232, 71] on icon "button" at bounding box center [227, 74] width 11 height 19
drag, startPoint x: 655, startPoint y: 314, endPoint x: 674, endPoint y: 313, distance: 18.5
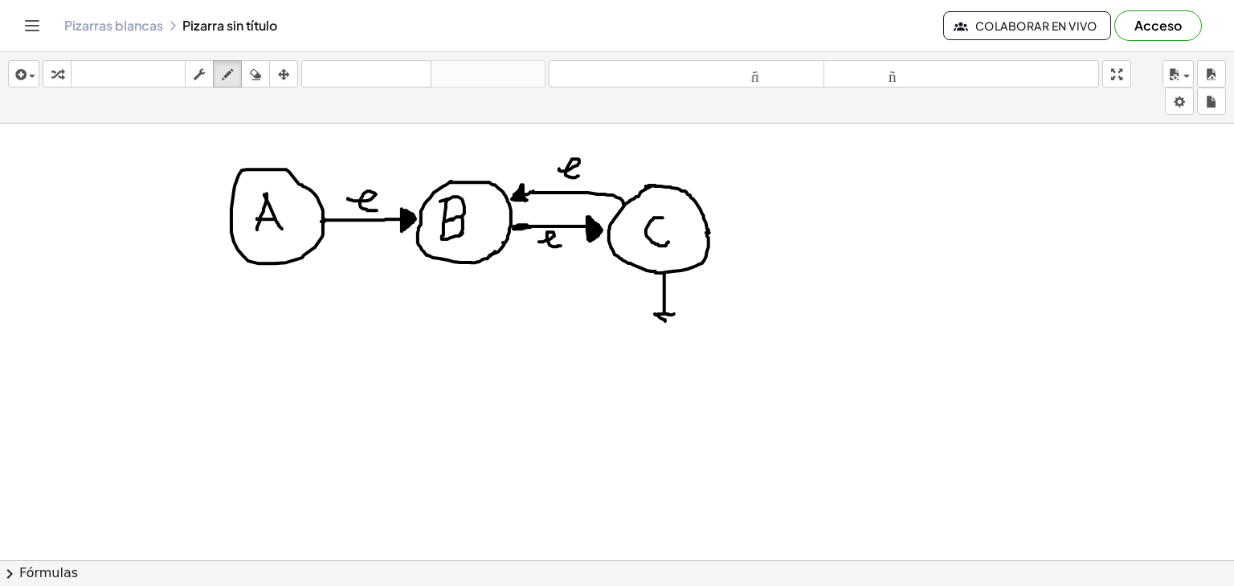
drag, startPoint x: 655, startPoint y: 313, endPoint x: 667, endPoint y: 321, distance: 14.5
drag, startPoint x: 674, startPoint y: 312, endPoint x: 658, endPoint y: 315, distance: 16.2
drag, startPoint x: 676, startPoint y: 289, endPoint x: 688, endPoint y: 298, distance: 14.9
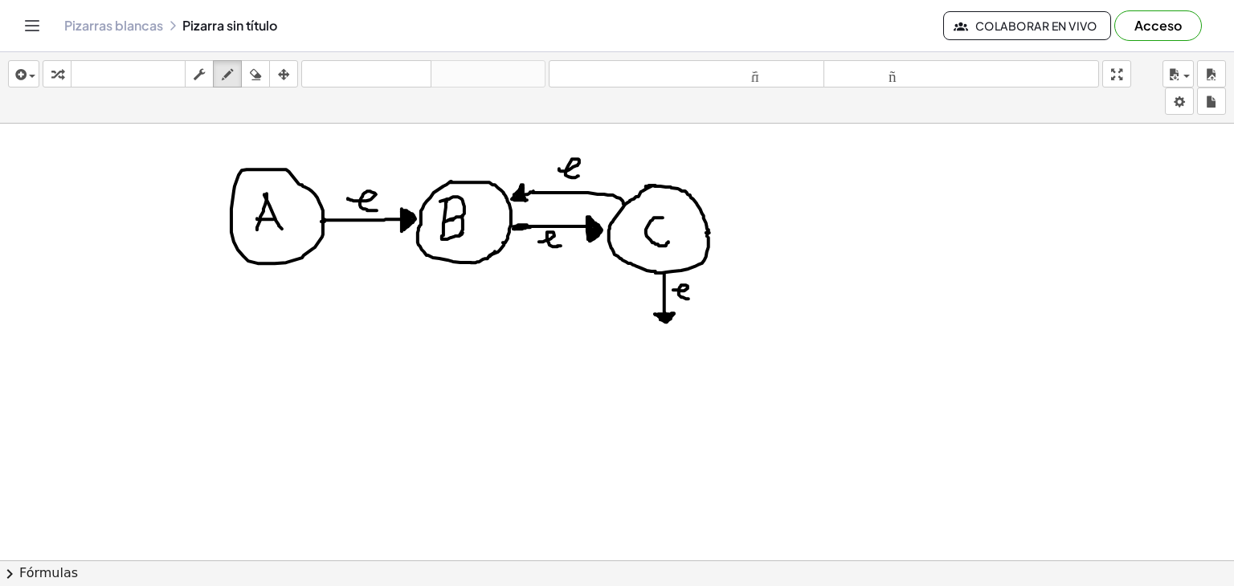
drag, startPoint x: 658, startPoint y: 354, endPoint x: 659, endPoint y: 375, distance: 20.9
click at [257, 80] on icon "button" at bounding box center [255, 74] width 11 height 19
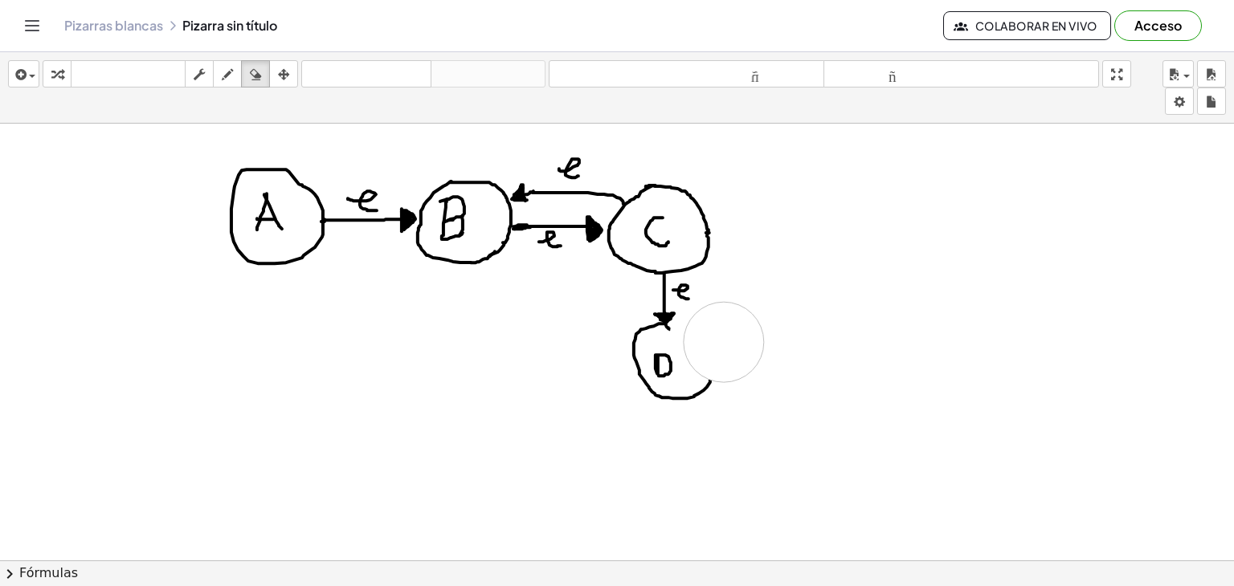
drag, startPoint x: 752, startPoint y: 316, endPoint x: 727, endPoint y: 344, distance: 37.5
click at [238, 77] on div "button" at bounding box center [227, 73] width 21 height 19
drag, startPoint x: 708, startPoint y: 381, endPoint x: 667, endPoint y: 325, distance: 68.9
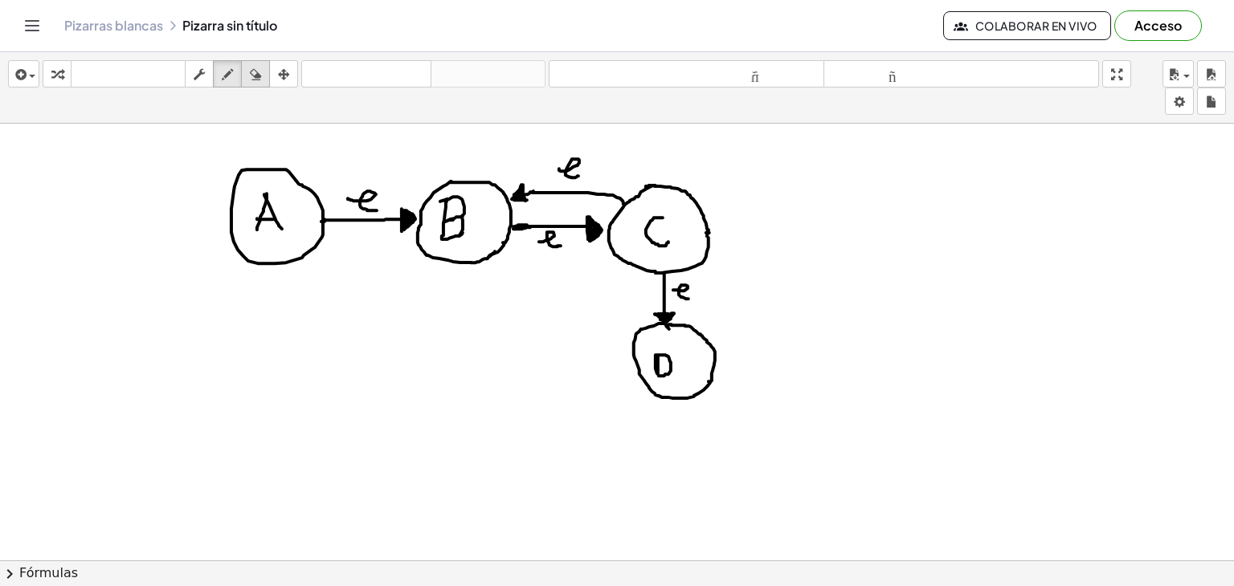
click at [251, 71] on icon "button" at bounding box center [255, 74] width 11 height 19
drag, startPoint x: 587, startPoint y: 508, endPoint x: 614, endPoint y: 399, distance: 112.4
drag, startPoint x: 618, startPoint y: 377, endPoint x: 681, endPoint y: 454, distance: 99.3
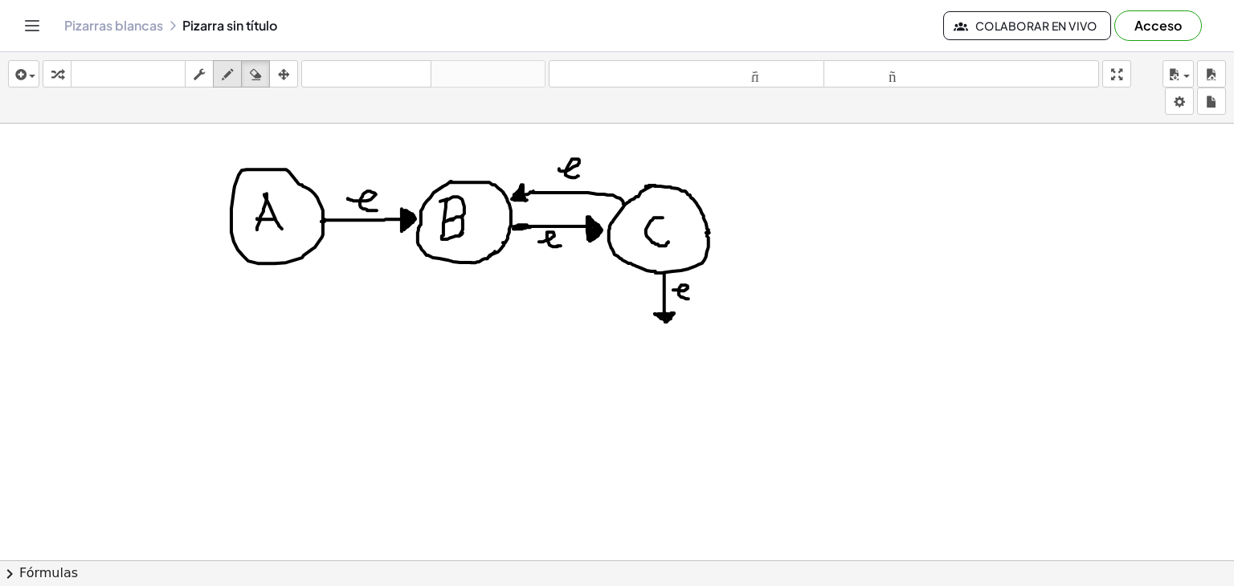
click at [230, 65] on icon "button" at bounding box center [227, 74] width 11 height 19
drag, startPoint x: 663, startPoint y: 345, endPoint x: 663, endPoint y: 377, distance: 31.3
drag, startPoint x: 662, startPoint y: 348, endPoint x: 663, endPoint y: 377, distance: 29.0
